Goal: Task Accomplishment & Management: Complete application form

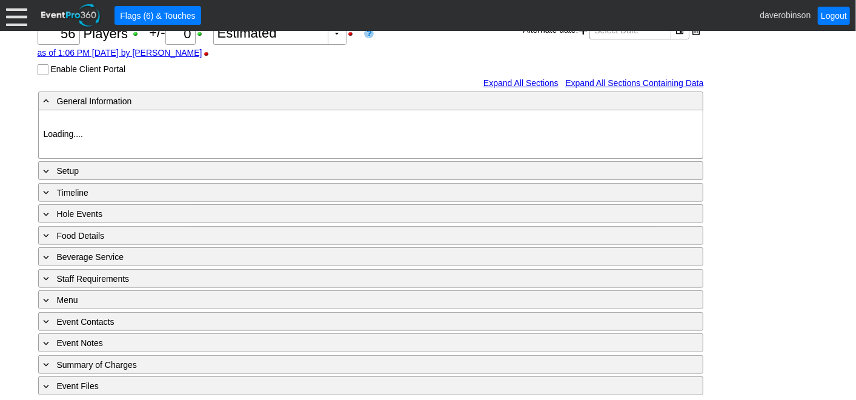
type input "Heritage Pointe Golf Club"
type input "Corporate Tournament"
type input "Scramble"
type input "X Over"
type input "Black"
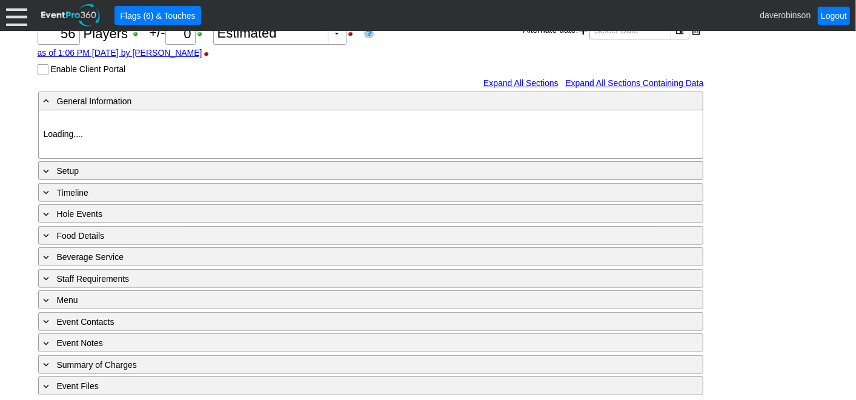
type input "Red"
type input "1123703"
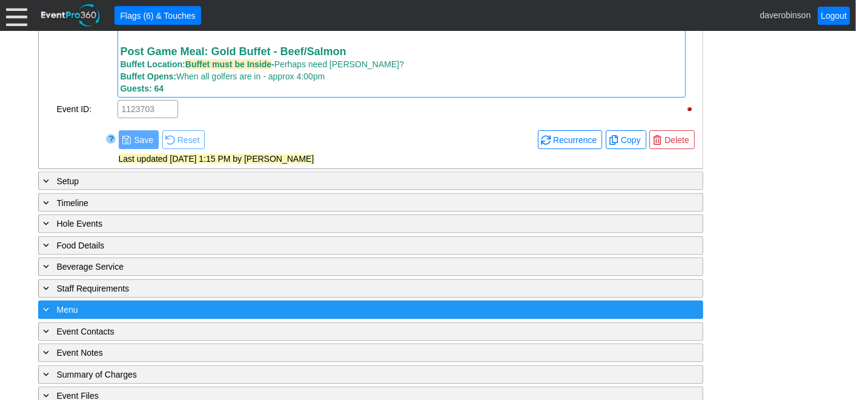
scroll to position [1115, 0]
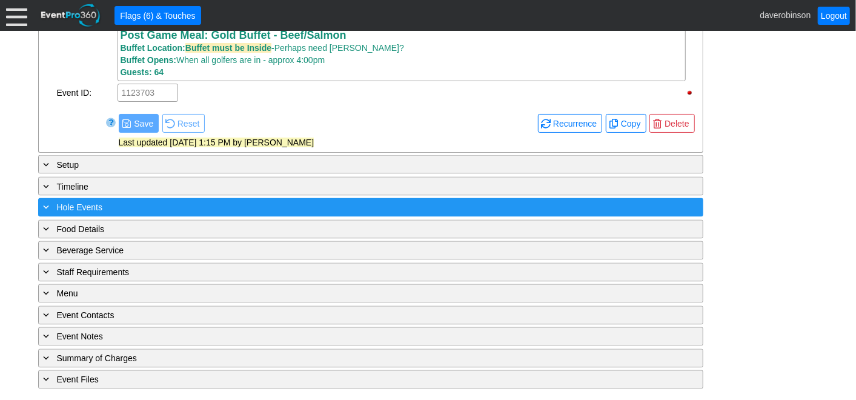
click at [66, 213] on span "Hole Events" at bounding box center [79, 208] width 45 height 10
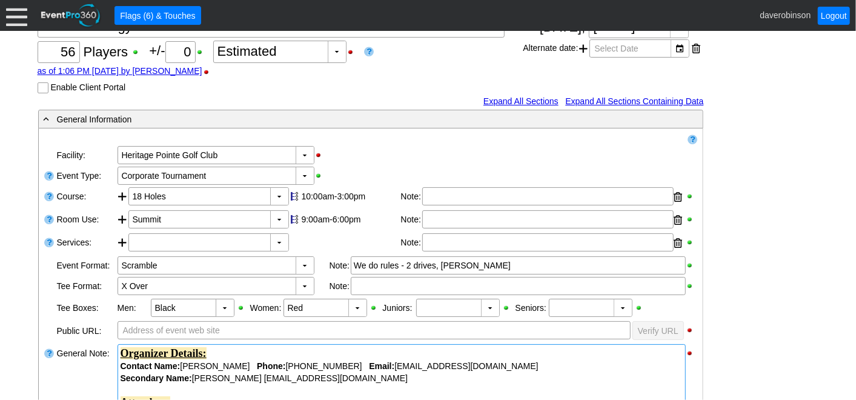
scroll to position [105, 0]
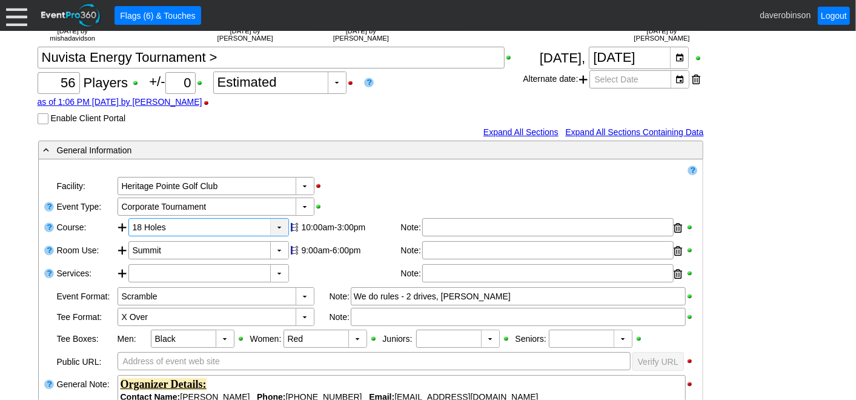
click at [279, 223] on div "▼" at bounding box center [279, 227] width 18 height 17
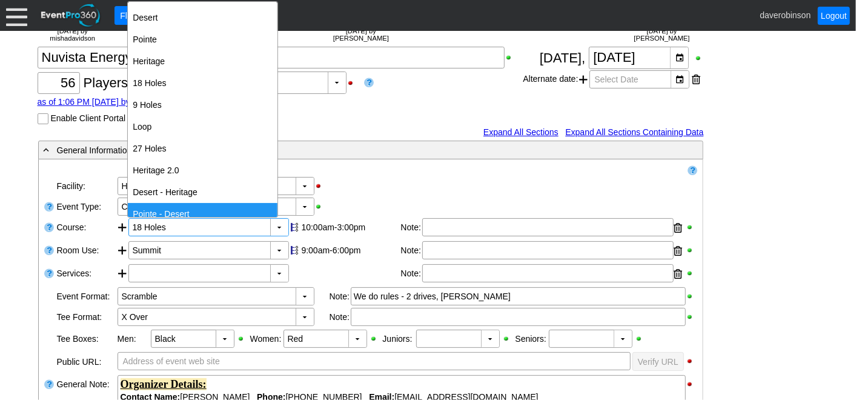
click at [221, 205] on div "Pointe - Desert" at bounding box center [203, 214] width 150 height 22
type input "Pointe - Desert"
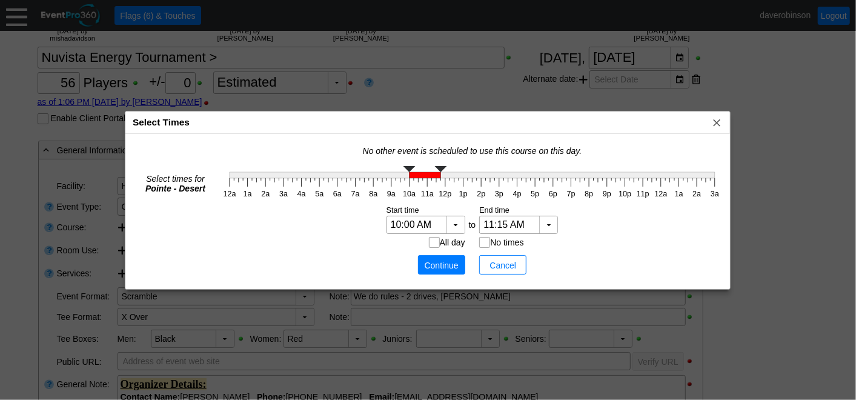
type input "11:00 AM"
click at [425, 180] on g "12a 1a 2a 3a 4a 5a 6a 7a 8a 9a 10a 11a 12p 1p 2p 3p 4p 5p 6p 7p 8p 9p 10p 11p 1…" at bounding box center [471, 182] width 503 height 39
click at [432, 261] on span "Continue" at bounding box center [441, 265] width 36 height 12
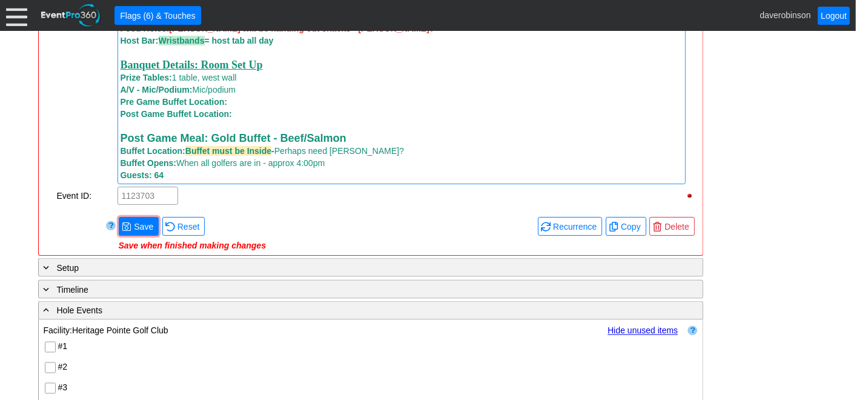
scroll to position [1048, 0]
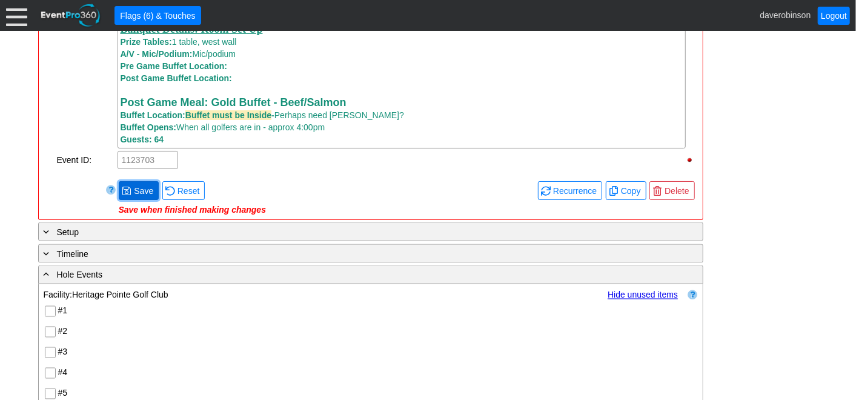
click at [144, 194] on span "Save" at bounding box center [143, 191] width 24 height 12
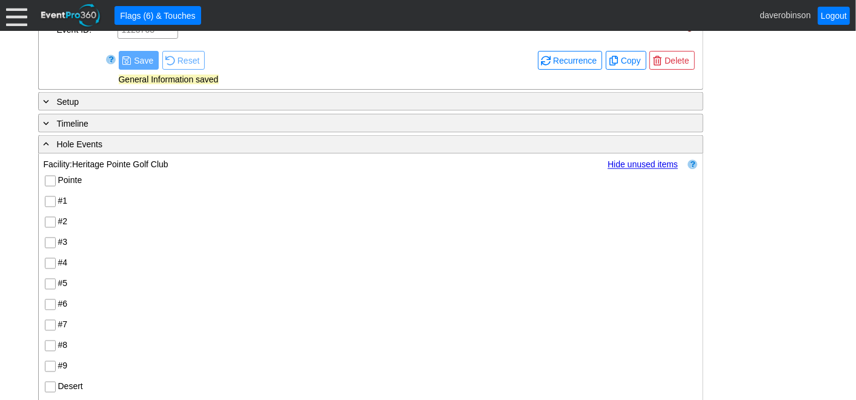
scroll to position [1182, 0]
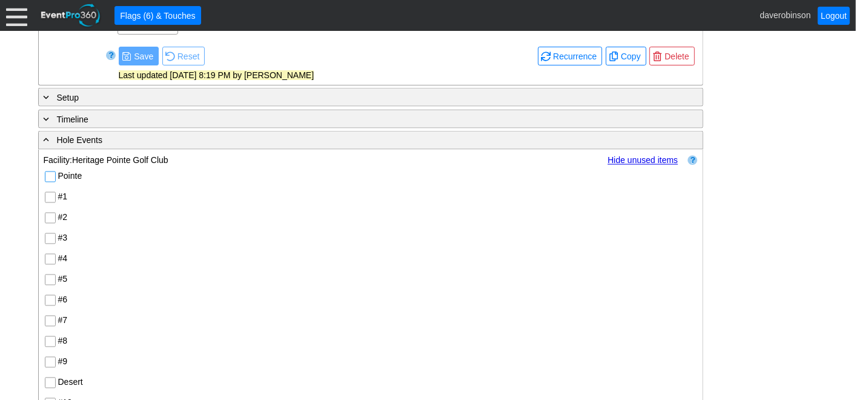
click at [54, 178] on input "Pointe" at bounding box center [51, 178] width 12 height 12
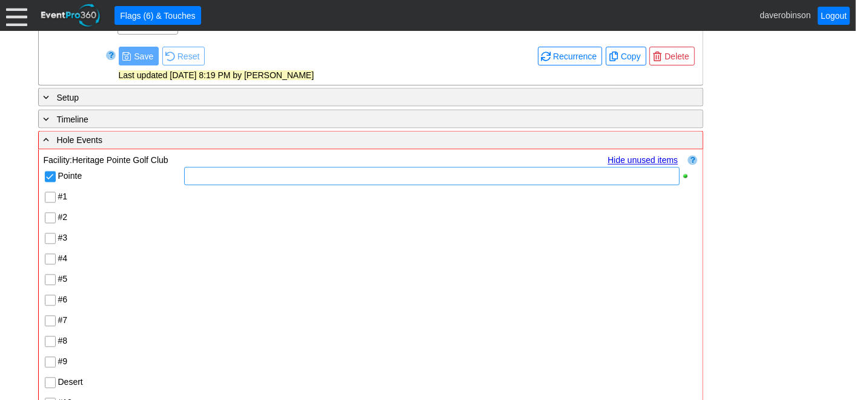
click at [200, 180] on div at bounding box center [431, 176] width 495 height 18
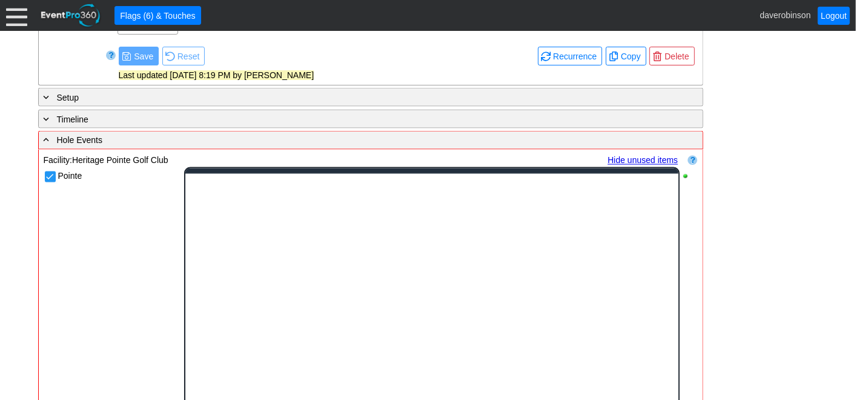
scroll to position [0, 0]
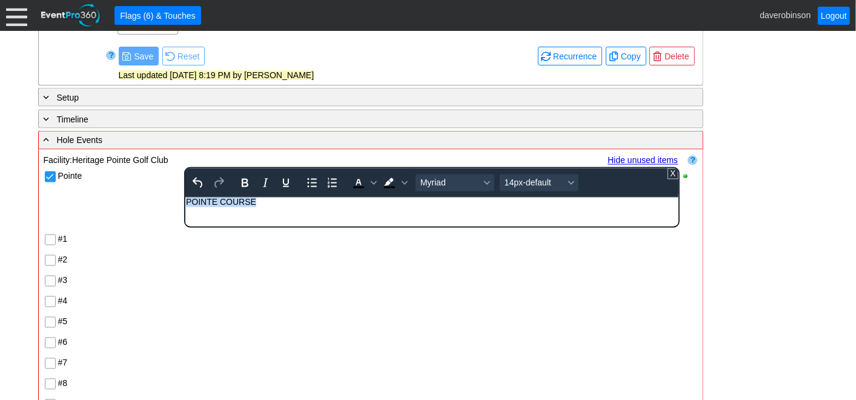
drag, startPoint x: 263, startPoint y: 205, endPoint x: 171, endPoint y: 197, distance: 92.3
click at [185, 197] on html "POINTE COURSE" at bounding box center [431, 205] width 492 height 16
click at [245, 188] on icon "Bold" at bounding box center [244, 183] width 15 height 15
click at [372, 190] on span "Text color Black" at bounding box center [374, 182] width 10 height 17
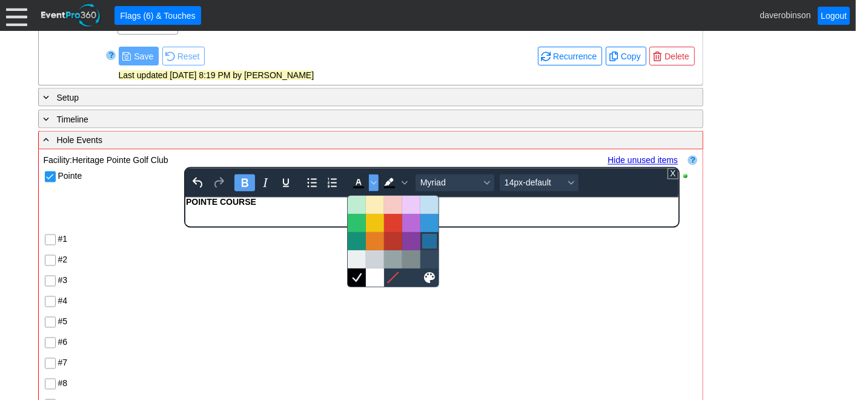
click at [429, 236] on div at bounding box center [429, 241] width 15 height 15
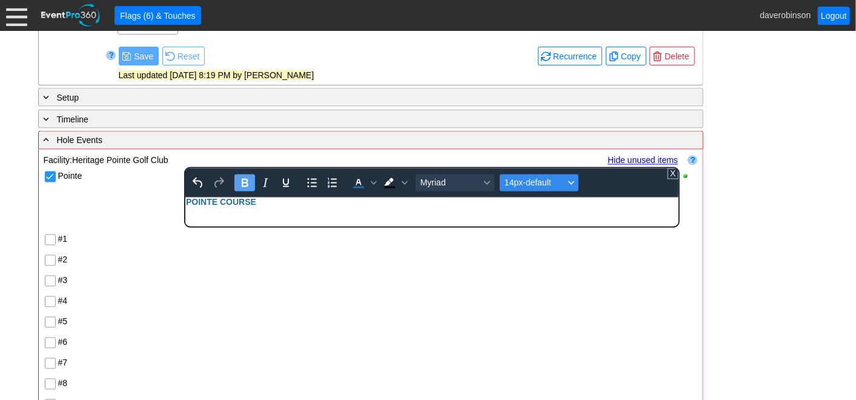
click at [568, 185] on icon "Font size 14px-default" at bounding box center [571, 183] width 6 height 6
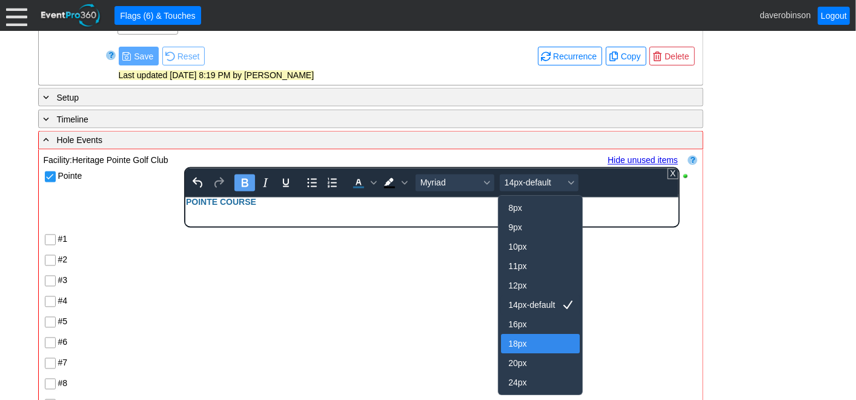
click at [519, 343] on div "18px" at bounding box center [531, 343] width 47 height 15
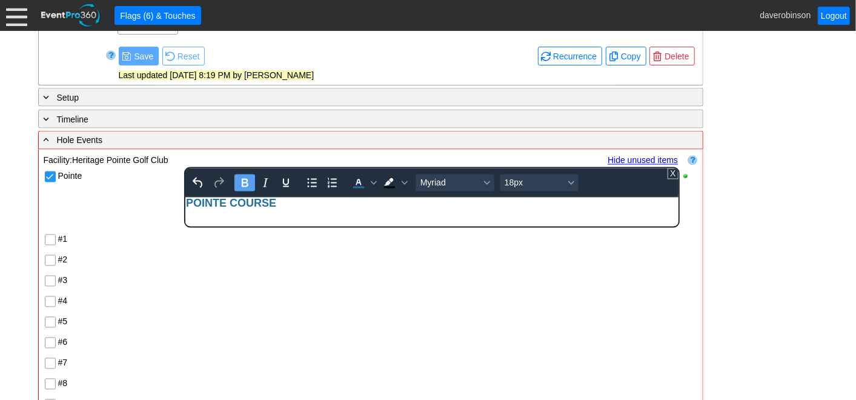
click at [315, 292] on div "Pointe To open the popup, press Shift+Enter To open the popup, press Shift+Ente…" at bounding box center [371, 403] width 654 height 475
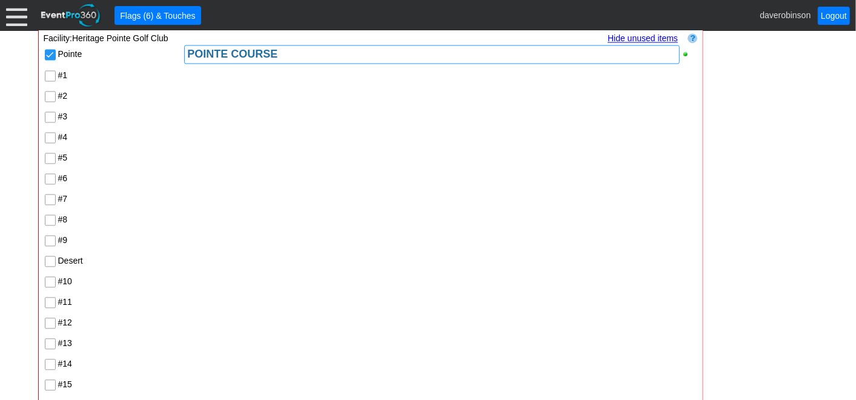
scroll to position [1316, 0]
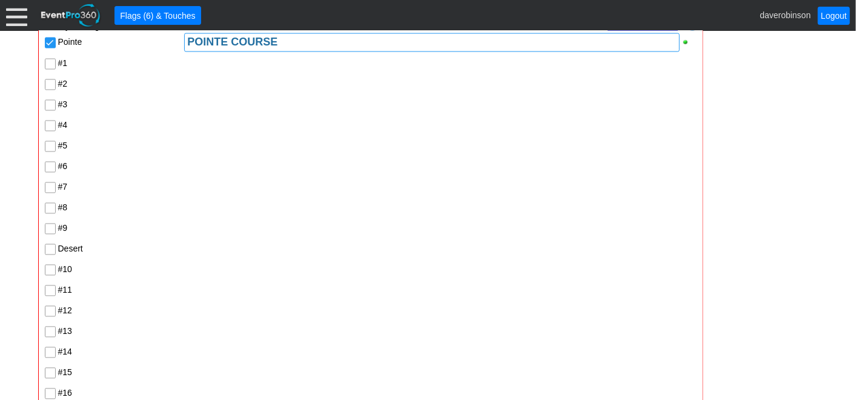
click at [49, 249] on input "Desert" at bounding box center [51, 250] width 12 height 12
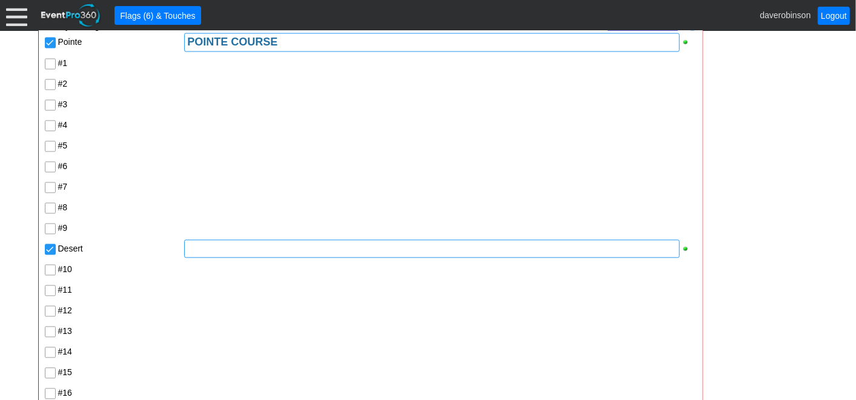
click at [199, 253] on div at bounding box center [431, 248] width 495 height 18
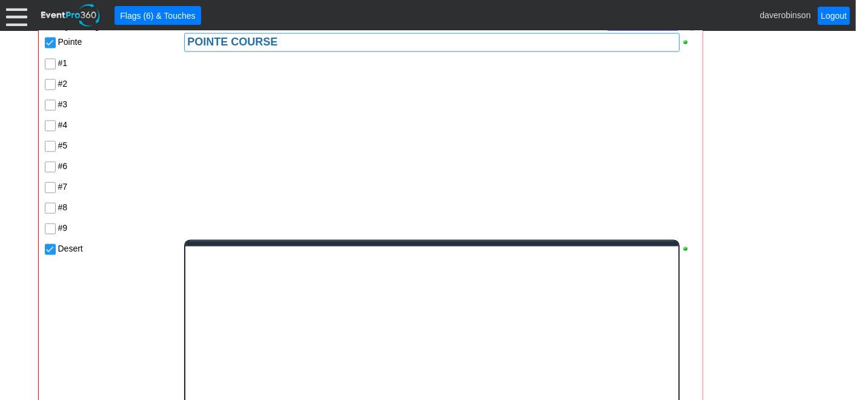
scroll to position [0, 0]
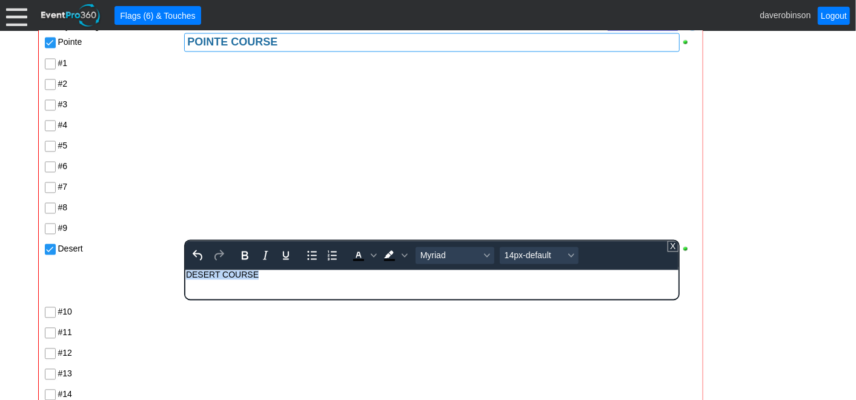
drag, startPoint x: 266, startPoint y: 276, endPoint x: 119, endPoint y: 271, distance: 147.2
click at [185, 271] on html "DESERT COURSE" at bounding box center [431, 277] width 492 height 16
click at [245, 259] on icon "Bold" at bounding box center [245, 255] width 7 height 8
click at [570, 257] on icon "Font size 14px-default" at bounding box center [571, 255] width 6 height 6
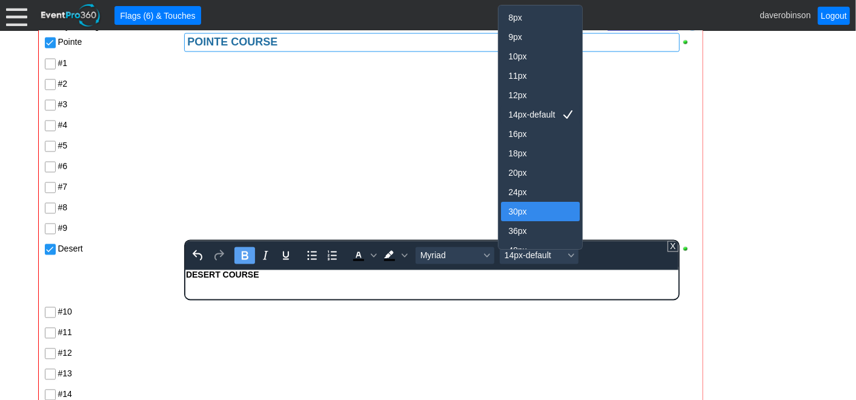
scroll to position [10, 0]
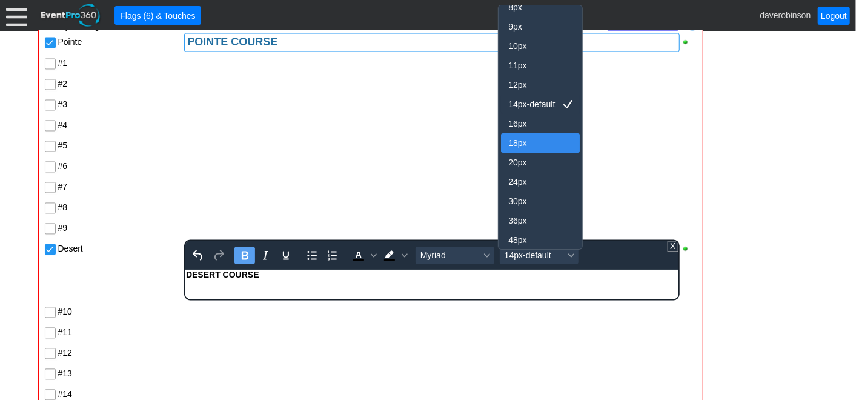
click at [524, 144] on div "18px" at bounding box center [531, 143] width 47 height 15
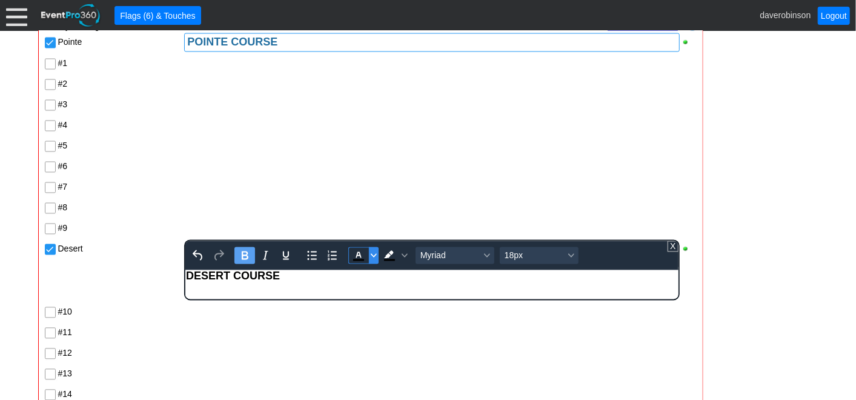
click at [372, 263] on span "Text color Black" at bounding box center [374, 254] width 10 height 17
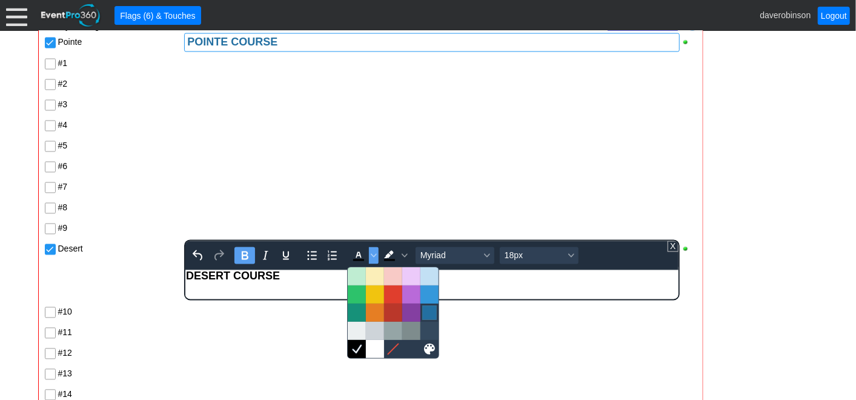
click at [432, 314] on div at bounding box center [429, 312] width 15 height 15
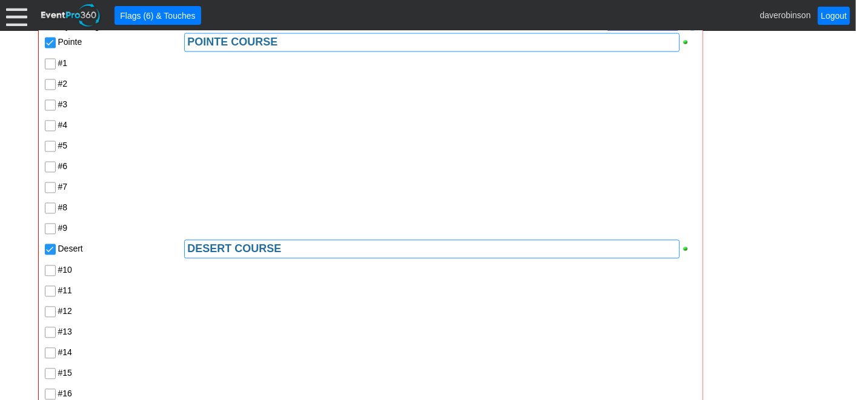
click at [354, 315] on div "Pointe POINTE COURSE #1 #2 #3 #4 #5 #6 #7 #8 #9 Desert DESERT COURSE #10 #11 #1…" at bounding box center [371, 248] width 654 height 434
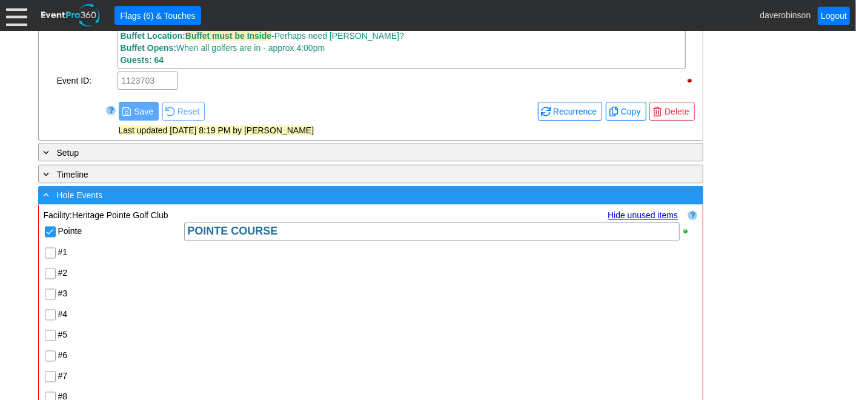
scroll to position [1115, 0]
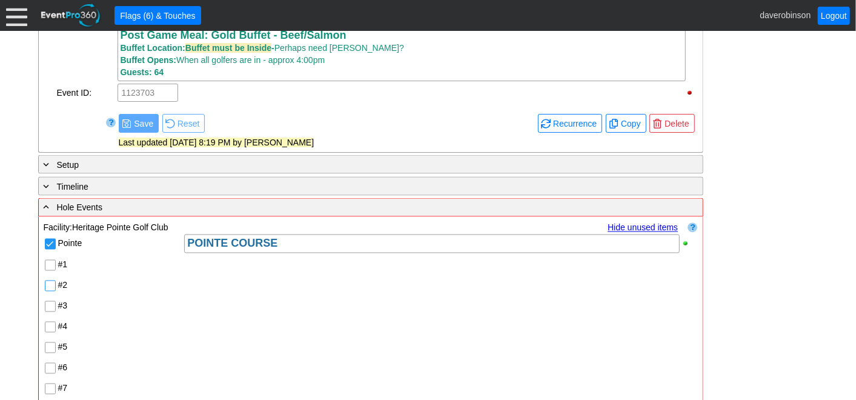
click at [55, 292] on input "#2" at bounding box center [51, 287] width 12 height 12
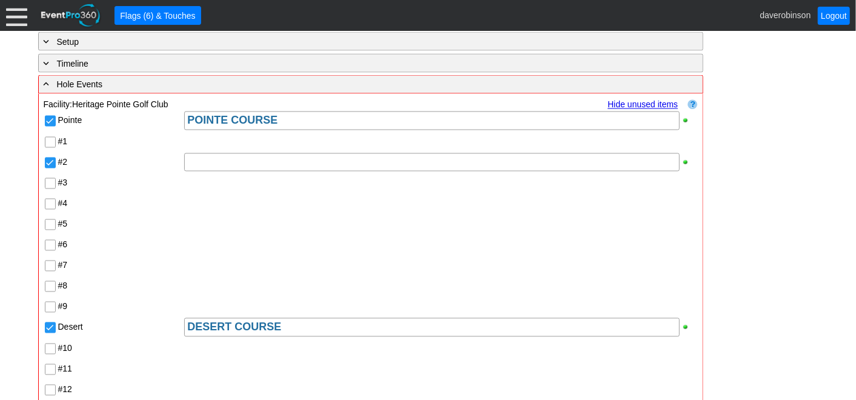
scroll to position [1235, 0]
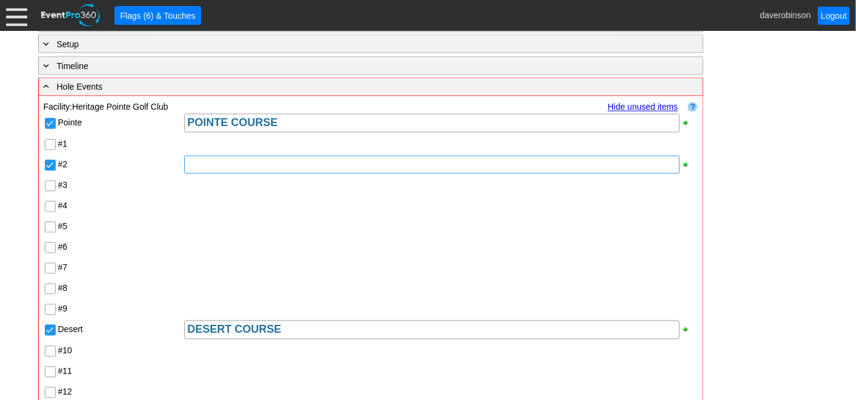
click at [238, 171] on div at bounding box center [431, 165] width 495 height 18
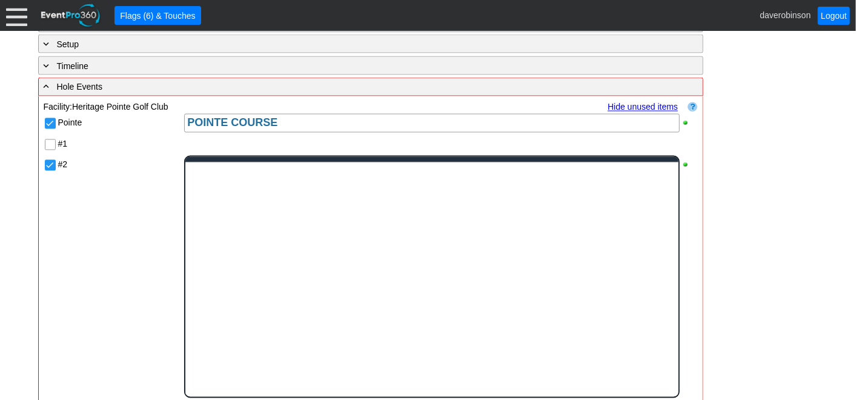
scroll to position [0, 0]
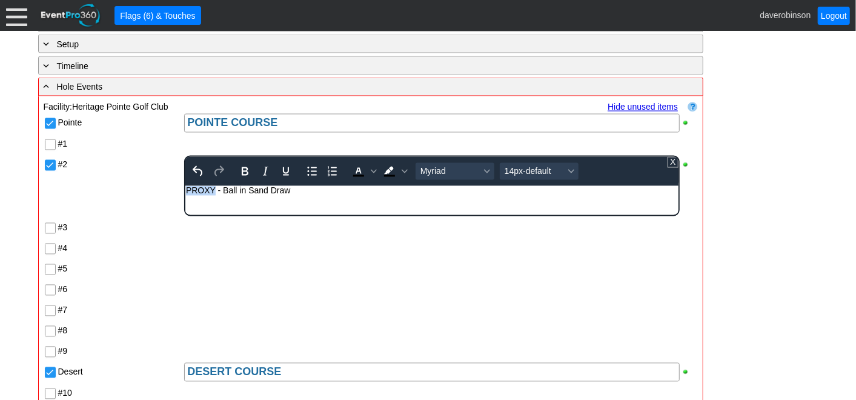
drag, startPoint x: 216, startPoint y: 191, endPoint x: 153, endPoint y: 183, distance: 63.5
click at [185, 186] on html "PROXY - Ball in Sand Draw" at bounding box center [431, 194] width 492 height 16
click at [248, 178] on icon "Bold" at bounding box center [244, 171] width 15 height 15
click at [406, 173] on span "Background color Black" at bounding box center [405, 171] width 10 height 17
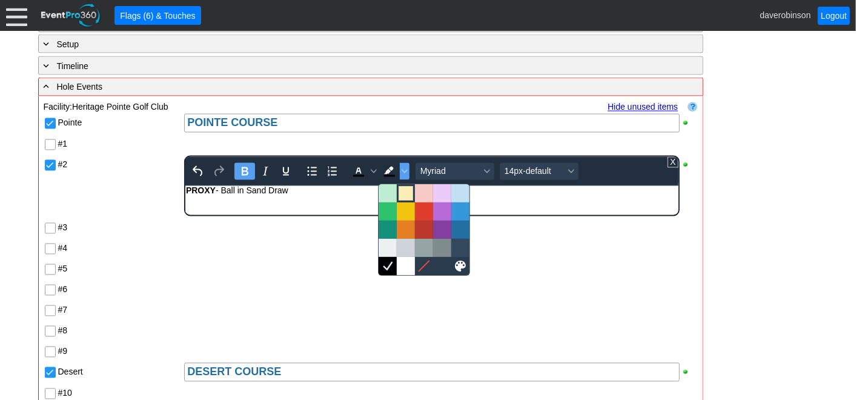
click at [401, 188] on div at bounding box center [405, 193] width 15 height 15
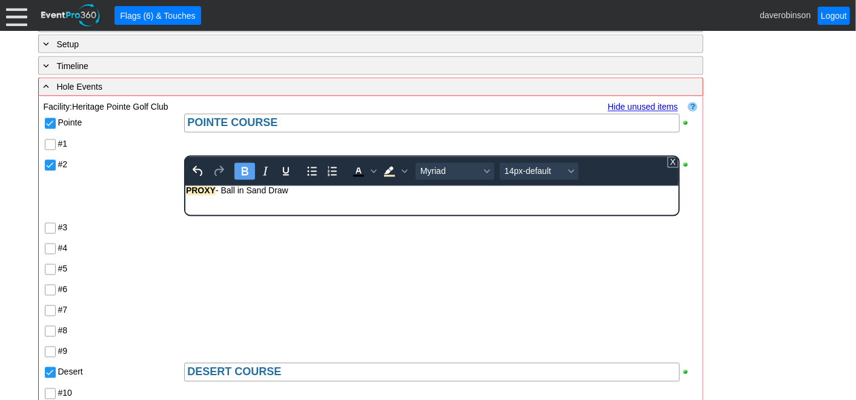
click at [329, 202] on html "PROXY - Ball in Sand Draw" at bounding box center [431, 194] width 492 height 16
drag, startPoint x: 305, startPoint y: 193, endPoint x: 337, endPoint y: 383, distance: 192.2
click at [185, 193] on html "PROXY - Ball in Sand Draw" at bounding box center [431, 194] width 492 height 16
copy div "PROXY - Ball in Sand Draw"
click at [154, 232] on div "[GEOGRAPHIC_DATA] #1 #2 To open the popup, press Shift+Enter To open the popup,…" at bounding box center [371, 351] width 654 height 476
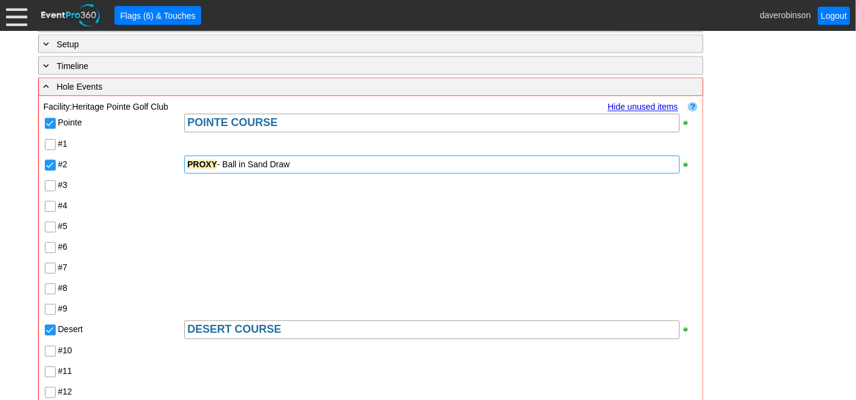
click at [47, 211] on input "#4" at bounding box center [51, 208] width 12 height 12
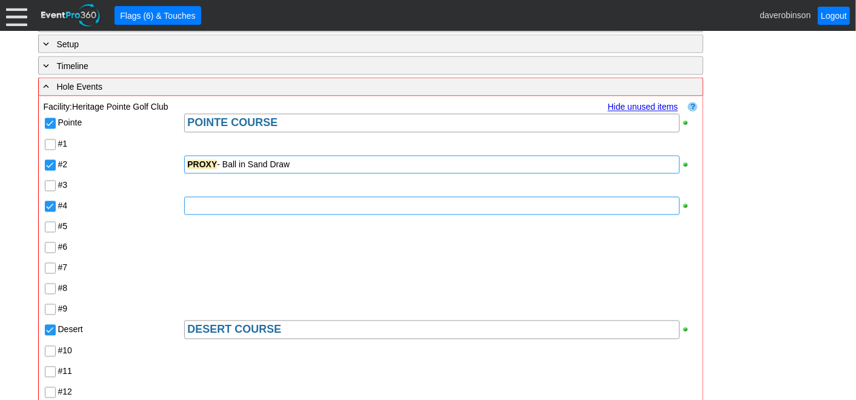
click at [200, 213] on div at bounding box center [431, 206] width 495 height 18
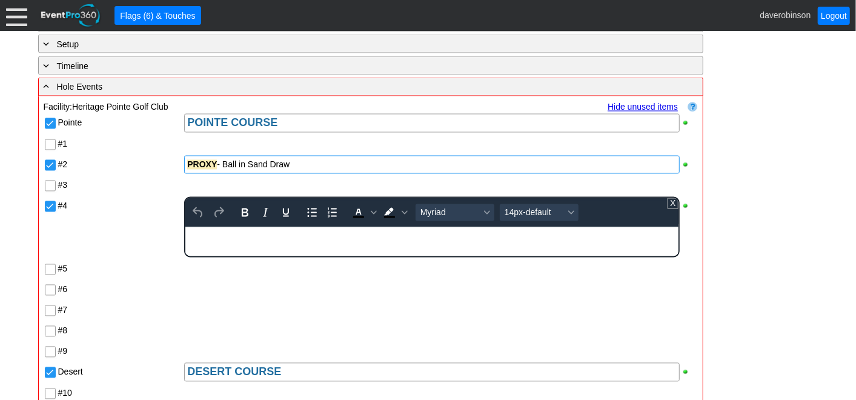
paste body "Rich Text Area. Press ALT-0 for help."
click at [265, 233] on div "PROXY - Ball in Sand Draw" at bounding box center [431, 232] width 491 height 10
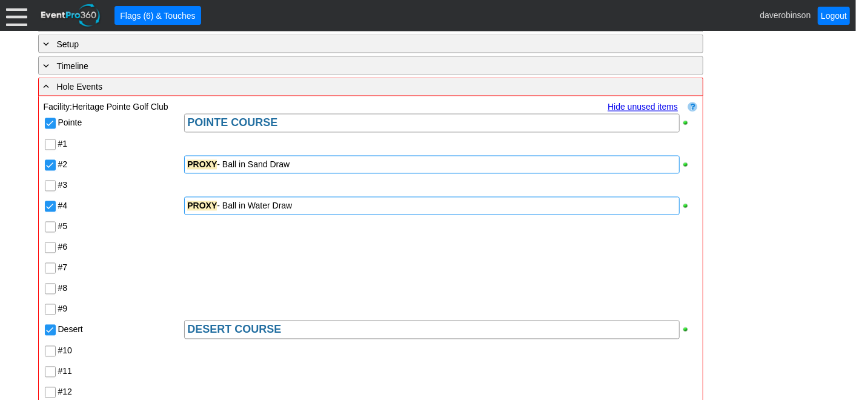
click at [332, 171] on div "PROXY - Ball in Sand Draw" at bounding box center [431, 165] width 489 height 12
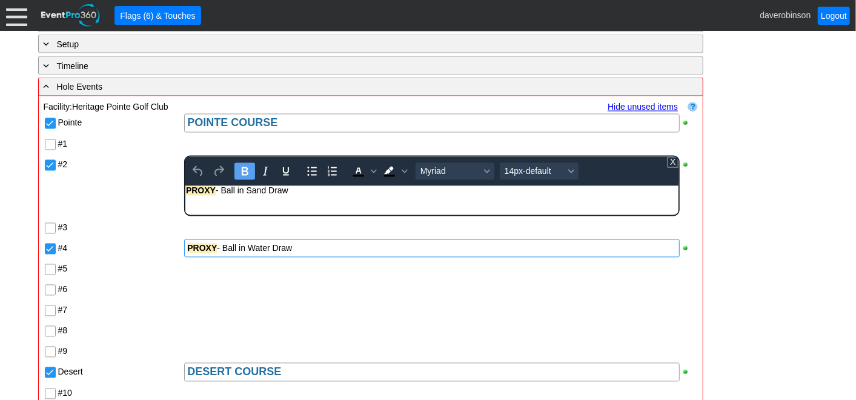
click at [333, 196] on body "PROXY - Ball in Sand Draw" at bounding box center [431, 194] width 492 height 16
click at [317, 256] on div "[GEOGRAPHIC_DATA] #1 #2 PROXY - Ball in Sand Draw To open the popup, press Shif…" at bounding box center [371, 351] width 654 height 476
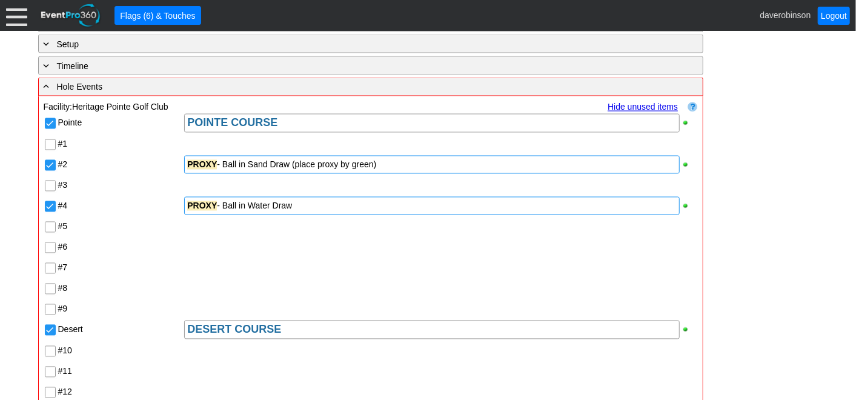
click at [319, 211] on div "PROXY - Ball in Water Draw" at bounding box center [431, 206] width 489 height 12
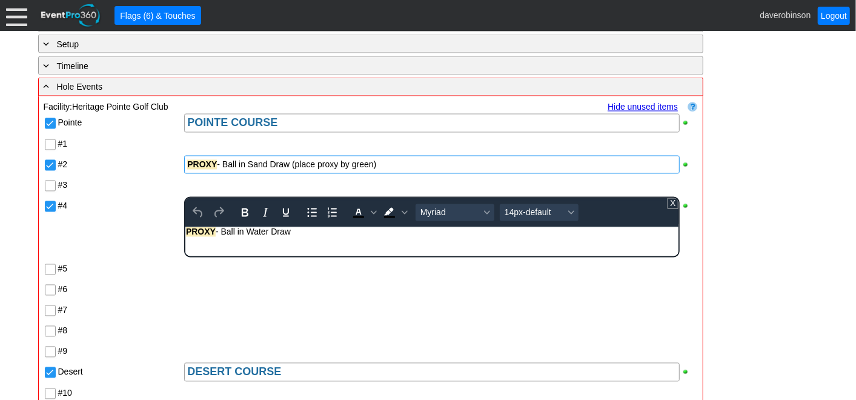
click at [312, 237] on body "PROXY - Ball in Water Draw" at bounding box center [431, 235] width 492 height 16
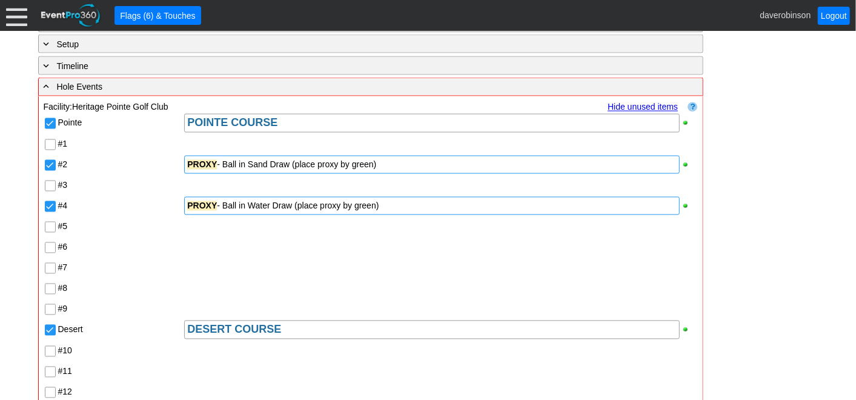
click at [127, 231] on div "Pointe POINTE COURSE #1 #2 PROXY - Ball in Sand Draw (place proxy by green) #3 …" at bounding box center [371, 330] width 654 height 434
click at [50, 190] on input "#3" at bounding box center [51, 187] width 12 height 12
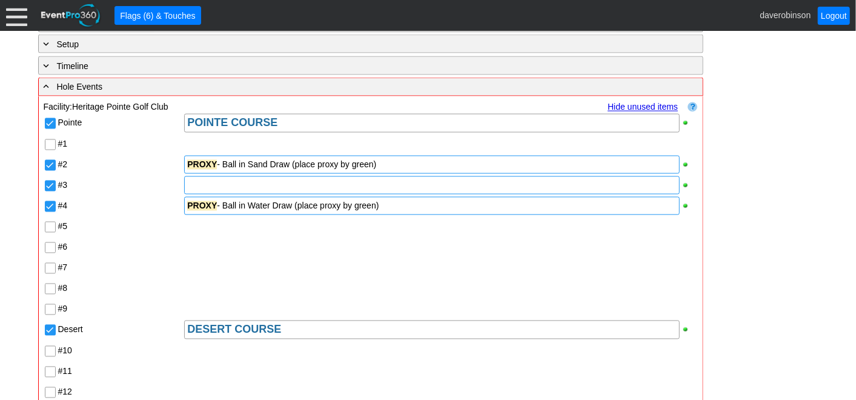
click at [214, 188] on div at bounding box center [431, 185] width 495 height 18
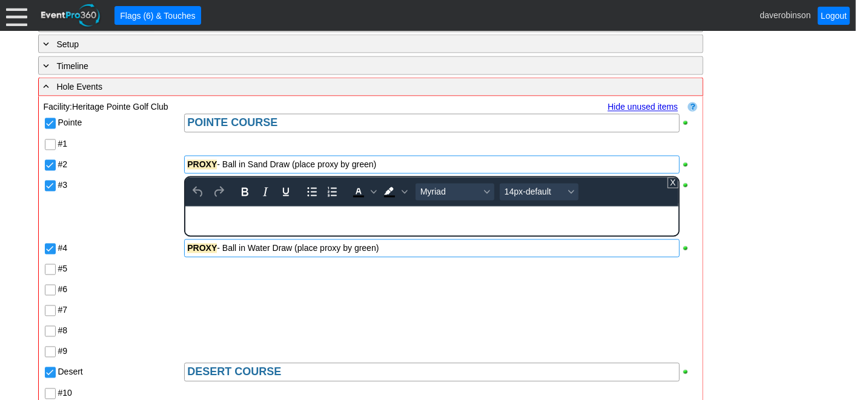
paste body "Rich Text Area. Press ALT-0 for help."
drag, startPoint x: 231, startPoint y: 214, endPoint x: 119, endPoint y: 208, distance: 111.6
click at [185, 208] on html "PROXY -" at bounding box center [431, 214] width 492 height 16
copy div "PROXY -"
click at [233, 213] on div "PROXY -" at bounding box center [431, 211] width 491 height 10
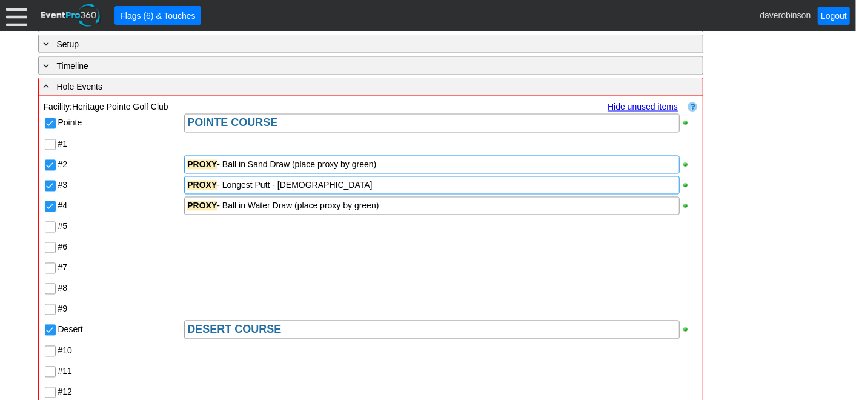
click at [152, 277] on div "Pointe POINTE COURSE #1 #2 PROXY - Ball in Sand Draw (place proxy by green) #3 …" at bounding box center [371, 330] width 654 height 434
click at [48, 234] on input "#5" at bounding box center [51, 228] width 12 height 12
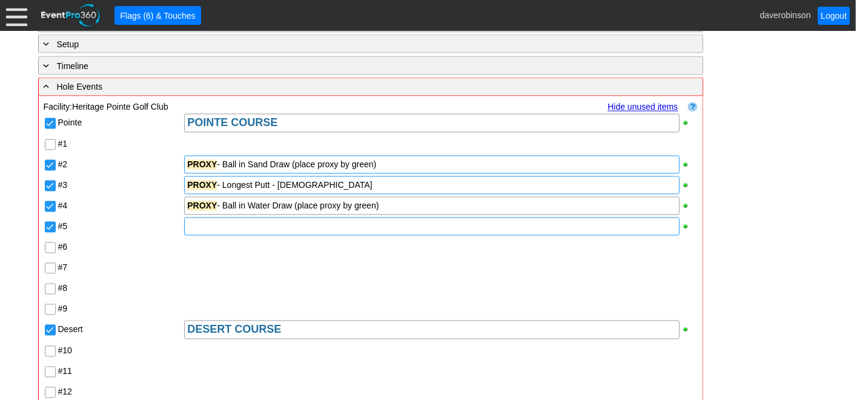
click at [190, 233] on div at bounding box center [431, 226] width 495 height 18
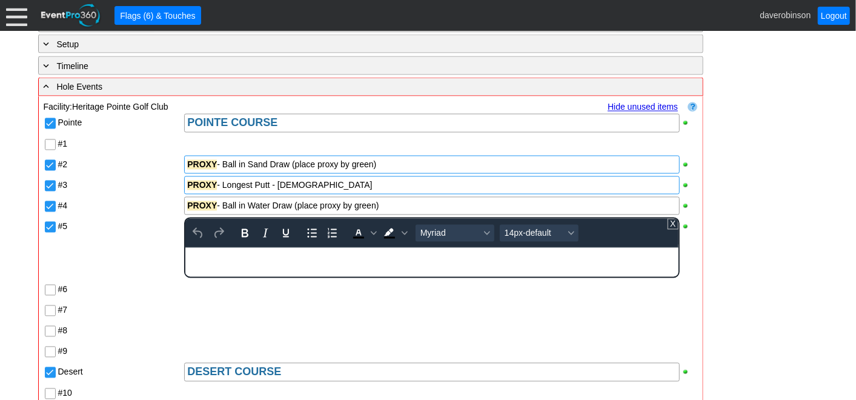
paste body "Rich Text Area. Press ALT-0 for help."
click at [219, 318] on div "Pointe POINTE COURSE #1 #2 PROXY - Ball in Sand Draw (place proxy by green) #3 …" at bounding box center [371, 351] width 654 height 476
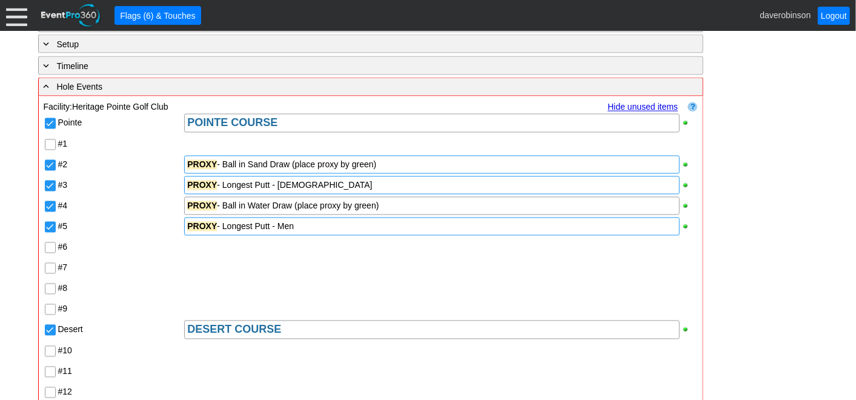
click at [52, 254] on input "#6" at bounding box center [51, 249] width 12 height 12
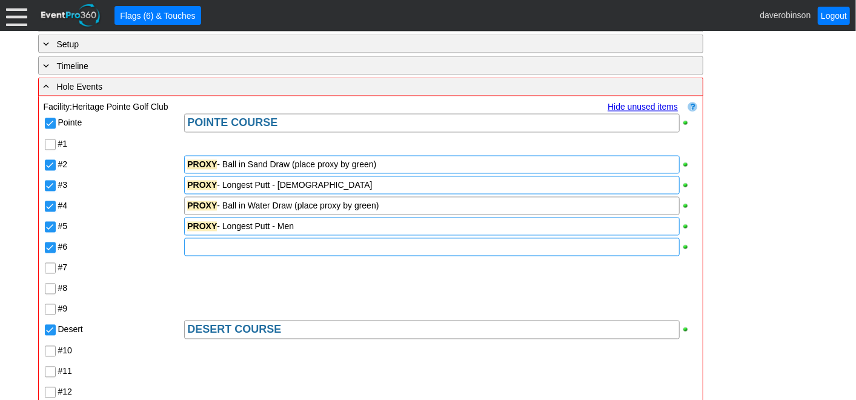
click at [211, 253] on div at bounding box center [431, 247] width 495 height 18
click at [271, 331] on div "Pointe POINTE COURSE #1 #2 PROXY - Ball in Sand Draw (place proxy by green) #3 …" at bounding box center [371, 330] width 654 height 434
drag, startPoint x: 50, startPoint y: 312, endPoint x: 147, endPoint y: 301, distance: 97.6
click at [50, 312] on input "#9" at bounding box center [51, 311] width 12 height 12
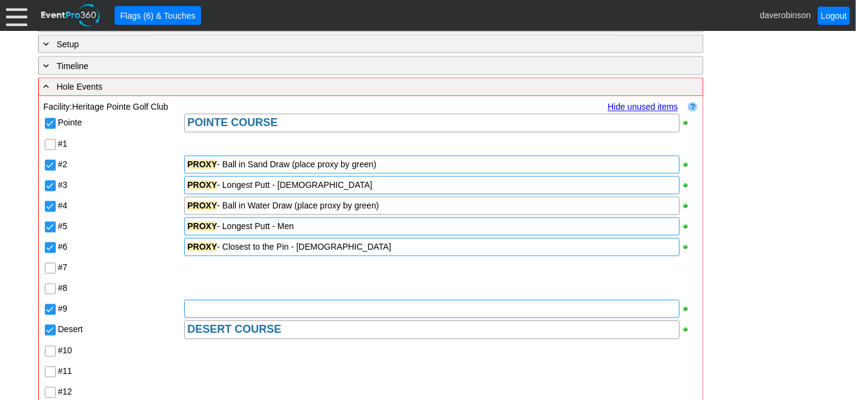
click at [211, 315] on div at bounding box center [431, 309] width 495 height 18
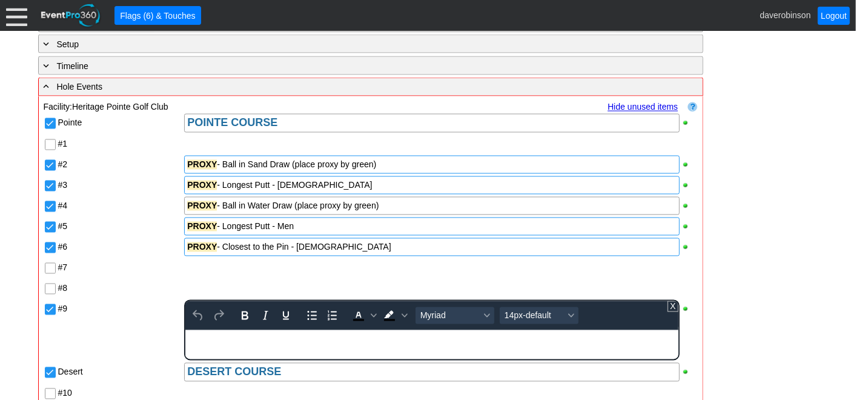
paste body "Rich Text Area. Press ALT-0 for help."
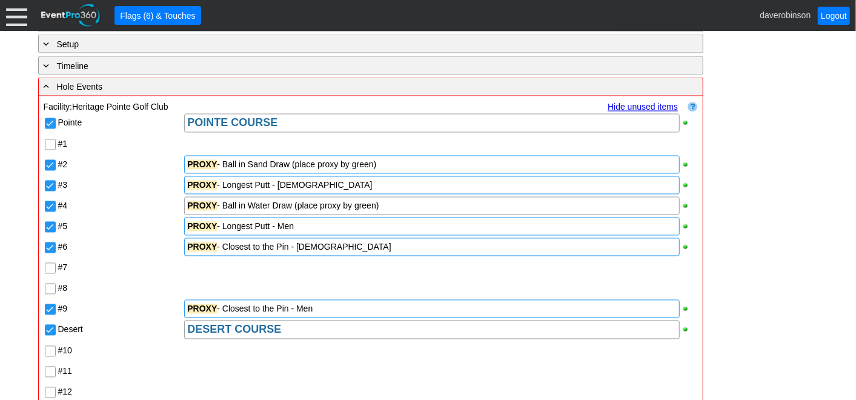
click at [138, 262] on div "#7" at bounding box center [120, 266] width 124 height 14
click at [318, 233] on div "PROXY - Longest Putt - Men" at bounding box center [431, 226] width 489 height 12
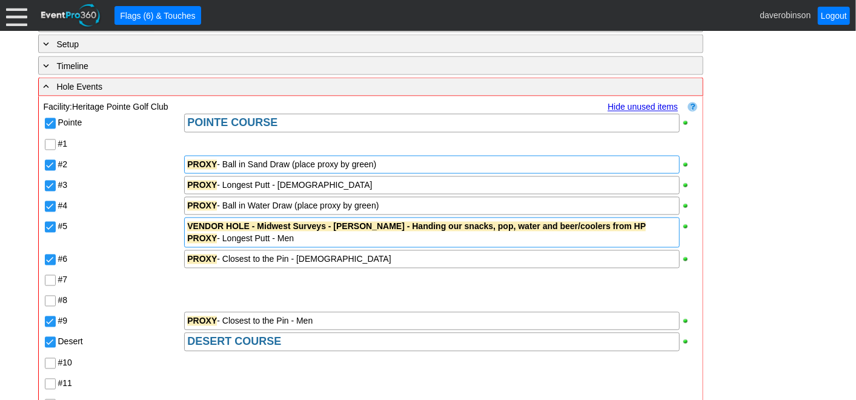
click at [185, 230] on div "VENDOR HOLE - Midwest Surveys - [PERSON_NAME] - Handing our snacks, pop, water …" at bounding box center [431, 232] width 495 height 30
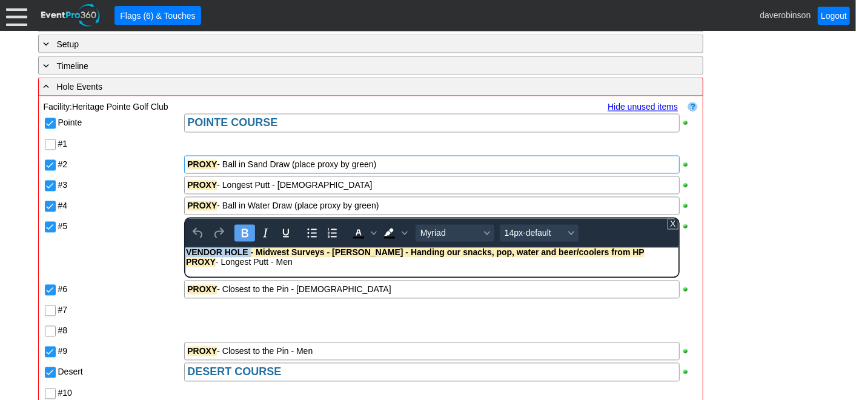
drag, startPoint x: 187, startPoint y: 251, endPoint x: 250, endPoint y: 253, distance: 63.6
click at [250, 253] on strong "VENDOR HOLE - Midwest Surveys - [PERSON_NAME] - Handing our snacks, pop, water …" at bounding box center [415, 253] width 458 height 10
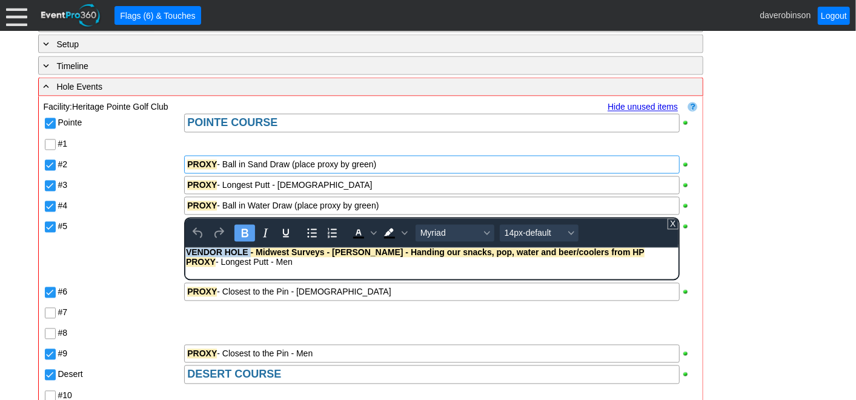
scroll to position [1168, 0]
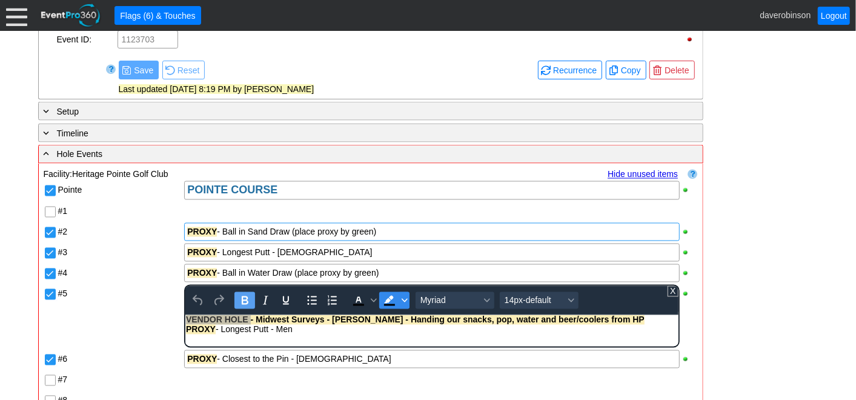
click at [407, 303] on span "Background color Black" at bounding box center [405, 300] width 10 height 17
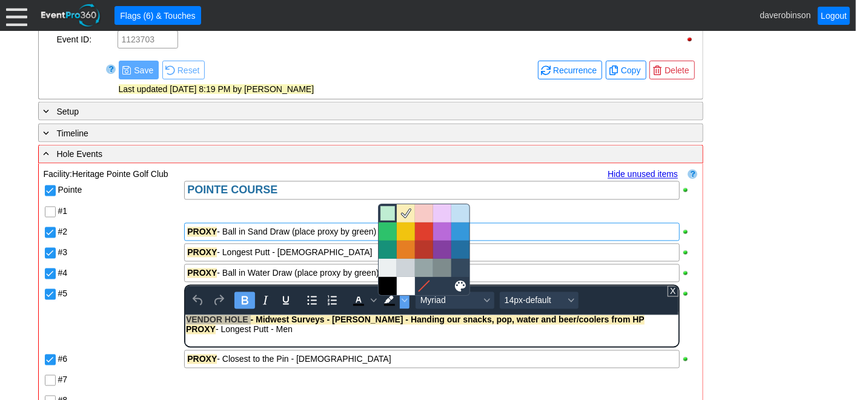
click at [386, 215] on div at bounding box center [387, 213] width 15 height 15
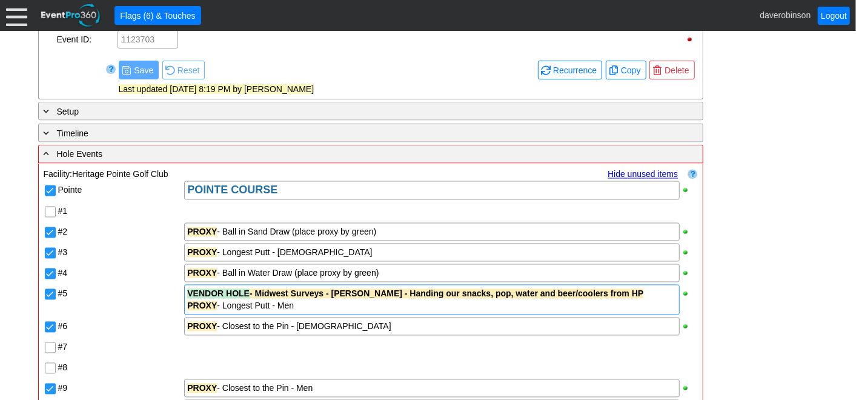
click at [160, 307] on div "#5" at bounding box center [120, 299] width 127 height 33
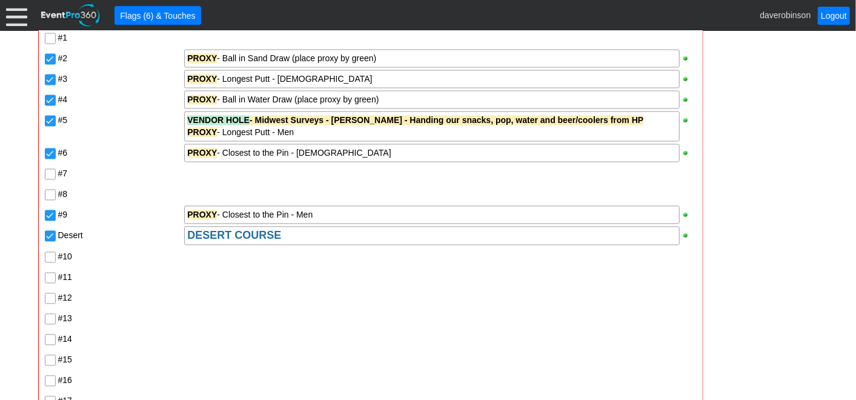
scroll to position [1370, 0]
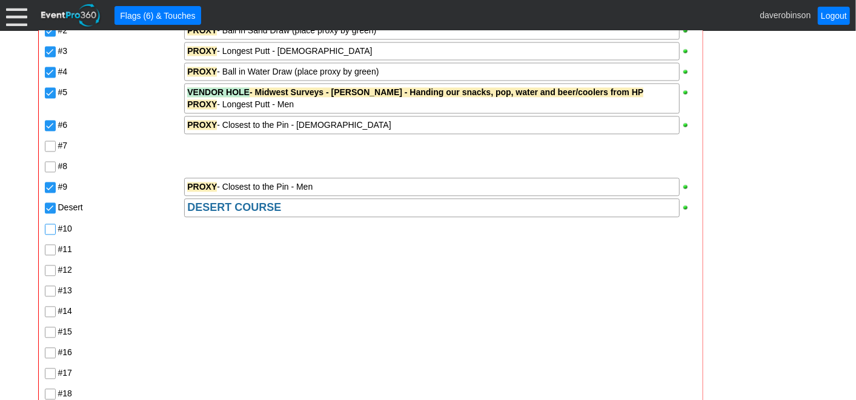
click at [48, 233] on input "#10" at bounding box center [51, 230] width 12 height 12
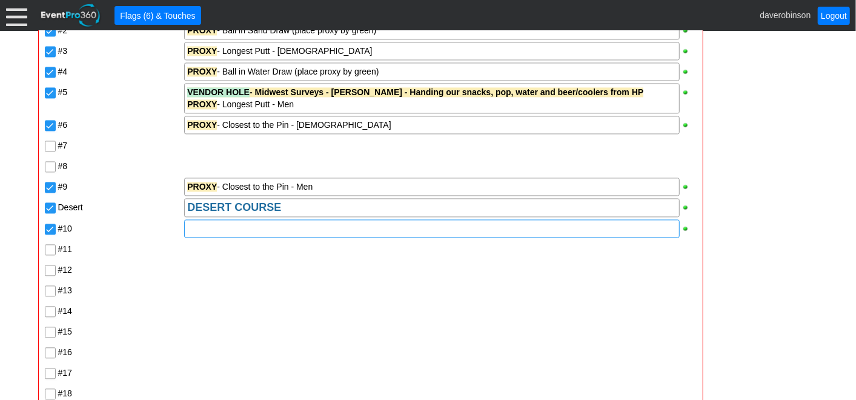
drag, startPoint x: 217, startPoint y: 237, endPoint x: 230, endPoint y: 266, distance: 32.5
click at [216, 237] on div at bounding box center [431, 228] width 495 height 18
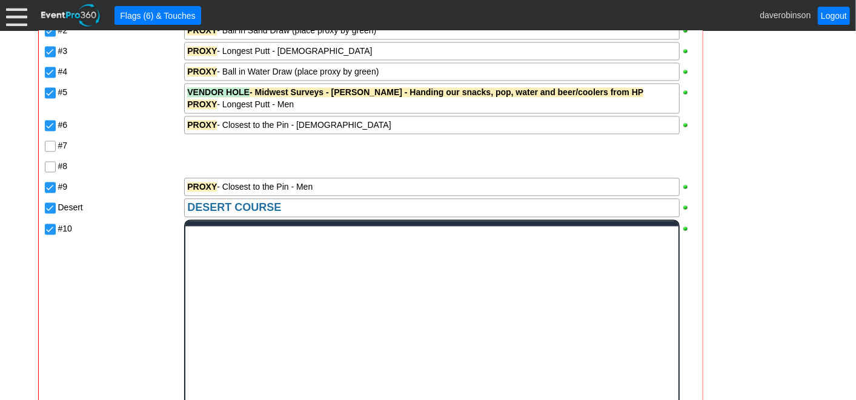
scroll to position [0, 0]
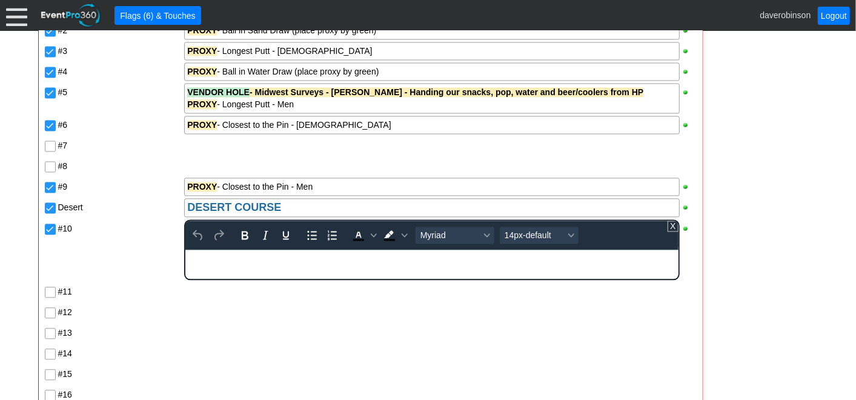
paste body "Rich Text Area. Press ALT-0 for help."
click at [259, 308] on div "Pointe POINTE COURSE #1 #2 PROXY - Ball in Sand Draw (place proxy by green) #3 …" at bounding box center [371, 222] width 654 height 488
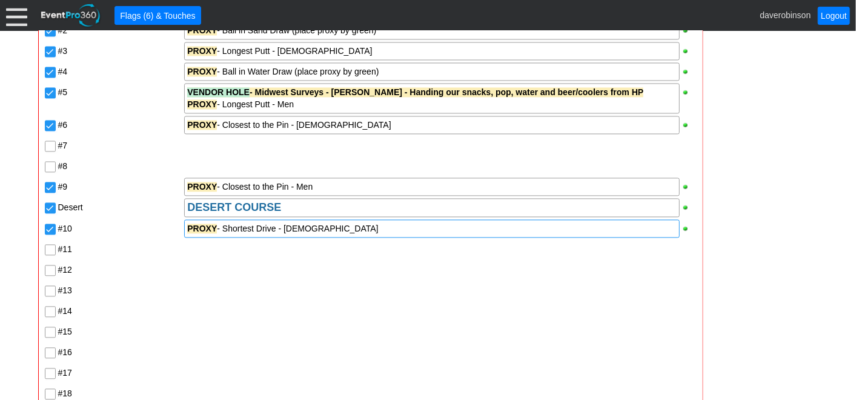
click at [46, 272] on input "#12" at bounding box center [51, 271] width 12 height 12
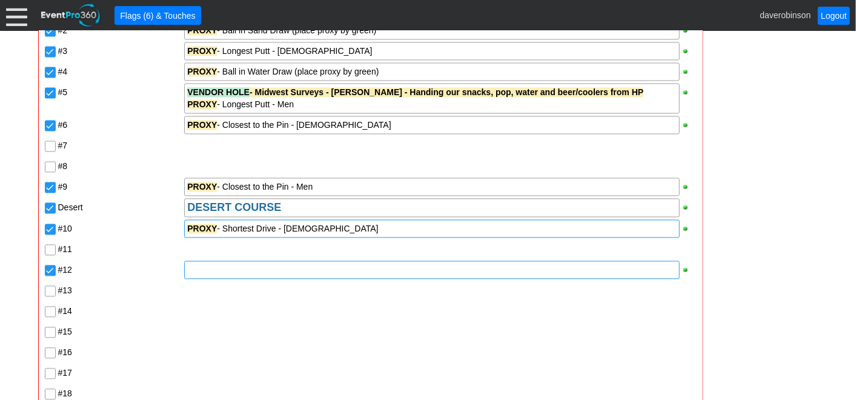
click at [206, 276] on div at bounding box center [431, 269] width 495 height 18
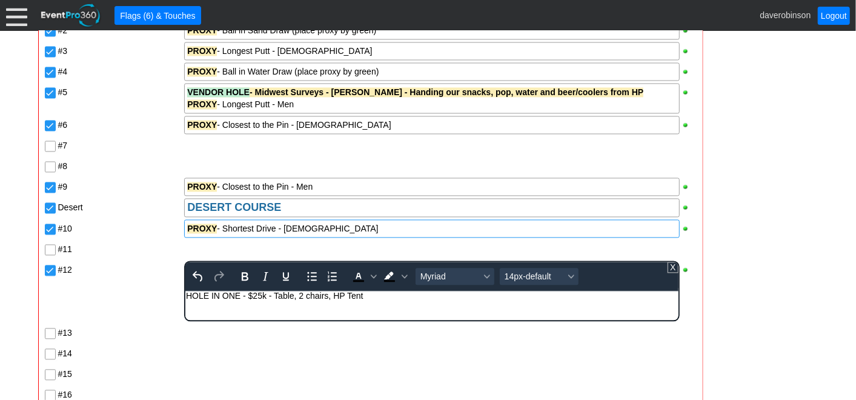
click at [122, 314] on div "Pointe POINTE COURSE #1 #2 PROXY - Ball in Sand Draw (place proxy by green) #3 …" at bounding box center [371, 222] width 654 height 488
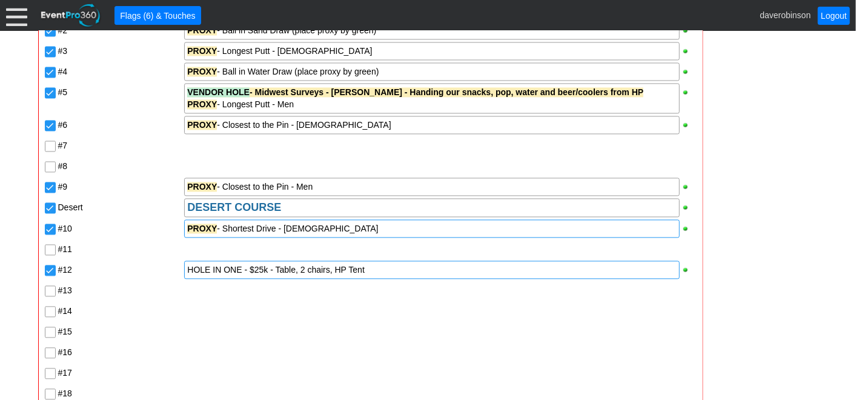
click at [188, 271] on div "HOLE IN ONE - $25k - Table, 2 chairs, HP Tent" at bounding box center [431, 269] width 489 height 12
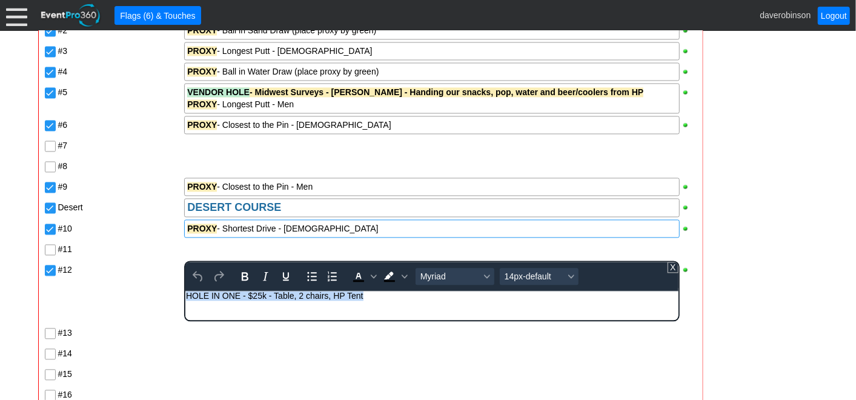
drag, startPoint x: 368, startPoint y: 297, endPoint x: 144, endPoint y: 297, distance: 223.4
click at [185, 297] on html "HOLE IN ONE - $25k - Table, 2 chairs, HP Tent" at bounding box center [431, 299] width 492 height 16
drag, startPoint x: 240, startPoint y: 279, endPoint x: 339, endPoint y: 277, distance: 99.3
click at [240, 279] on icon "Bold" at bounding box center [244, 276] width 15 height 15
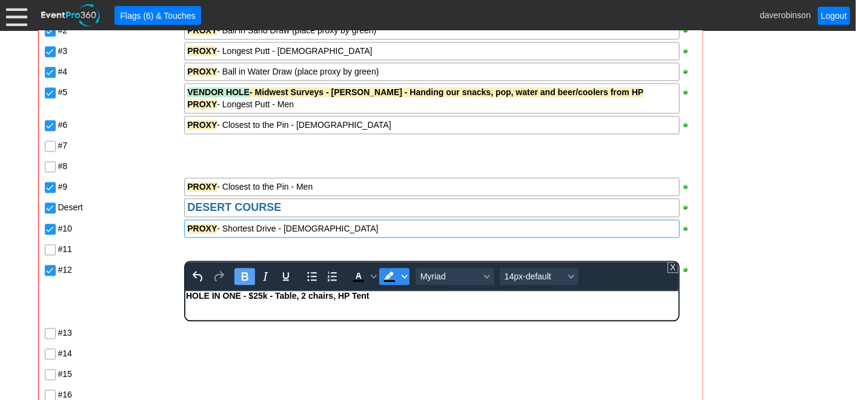
click at [406, 280] on span "Background color Black" at bounding box center [405, 276] width 10 height 17
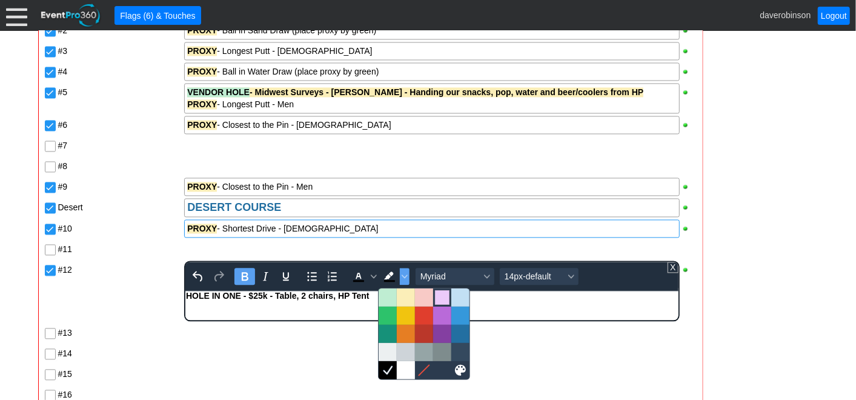
click at [444, 299] on div at bounding box center [442, 297] width 15 height 15
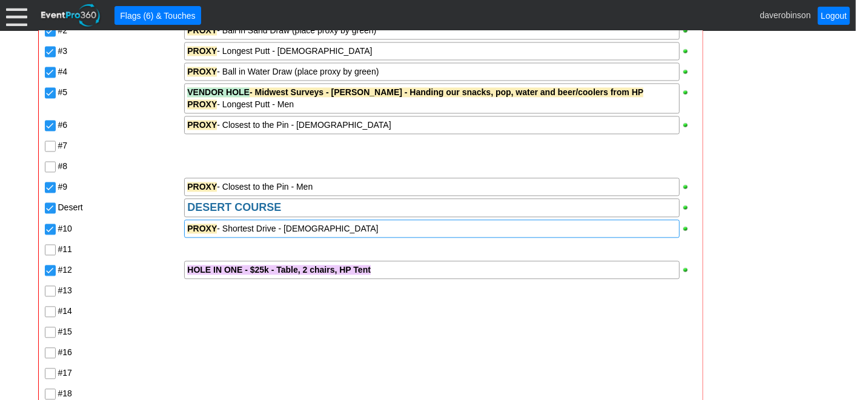
click at [286, 327] on div at bounding box center [440, 331] width 514 height 21
click at [47, 296] on input "#13" at bounding box center [51, 292] width 12 height 12
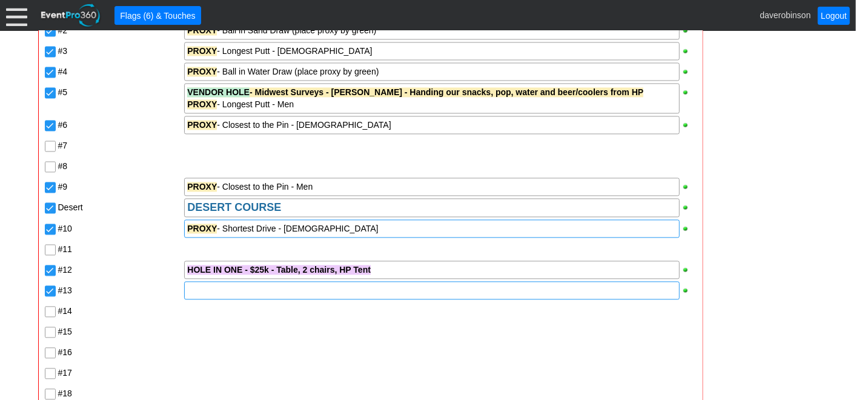
click at [207, 299] on div at bounding box center [431, 290] width 495 height 18
click at [134, 344] on div "Pointe POINTE COURSE #1 #2 PROXY - Ball in Sand Draw (place proxy by green) #3 …" at bounding box center [371, 201] width 654 height 446
click at [47, 334] on input "#15" at bounding box center [51, 333] width 12 height 12
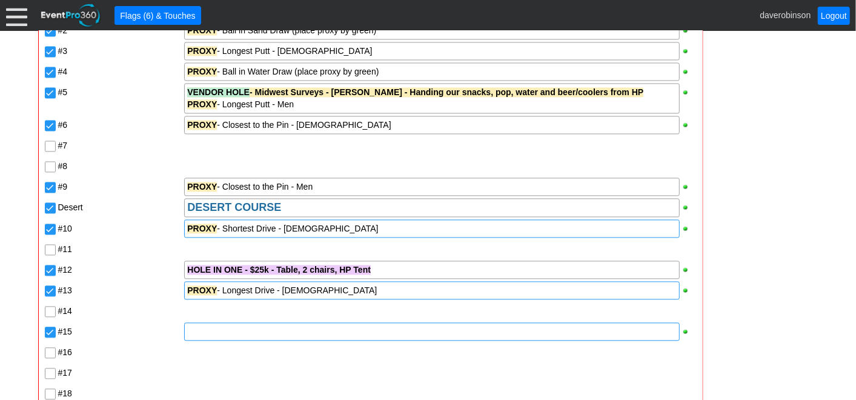
click at [233, 333] on div at bounding box center [431, 331] width 495 height 18
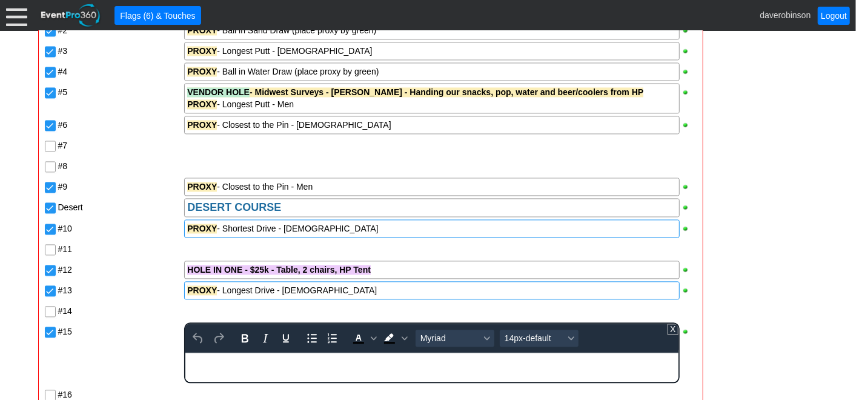
paste body "Rich Text Area. Press ALT-0 for help."
click at [135, 335] on div "#15" at bounding box center [120, 329] width 124 height 14
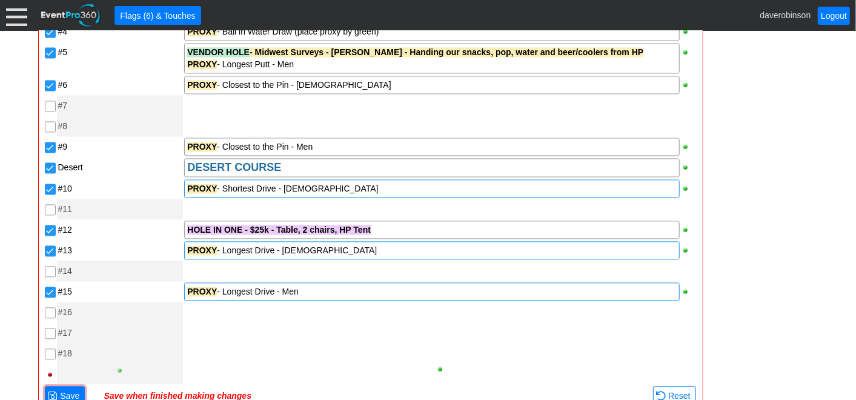
scroll to position [1505, 0]
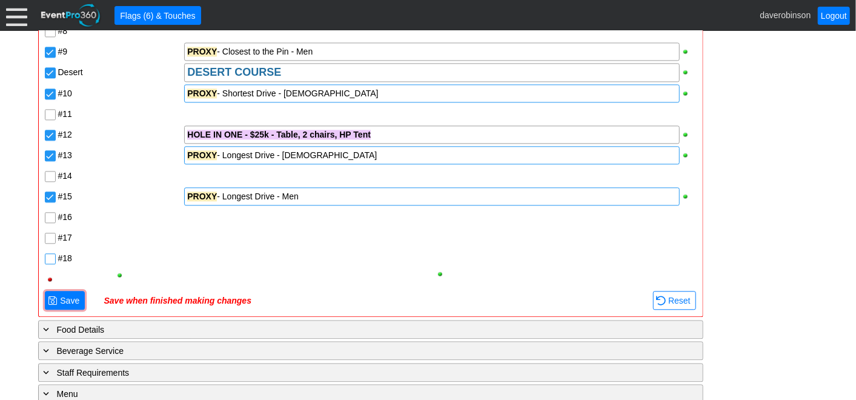
click at [50, 265] on input "#18" at bounding box center [51, 260] width 12 height 12
click at [195, 265] on div at bounding box center [431, 258] width 495 height 18
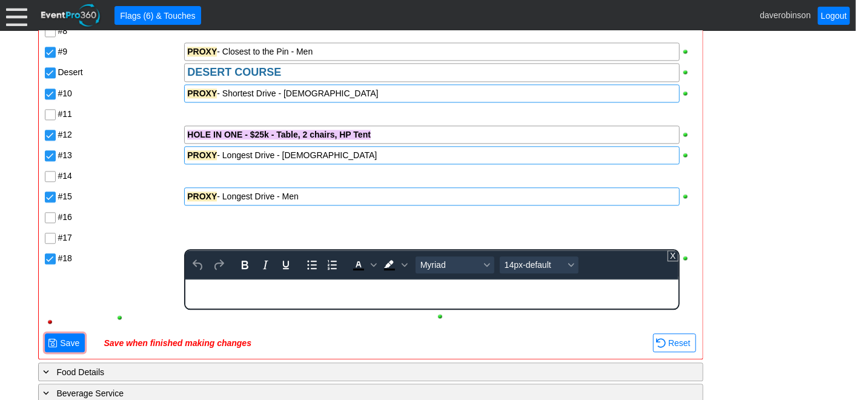
scroll to position [0, 0]
paste body "Rich Text Area. Press ALT-0 for help."
click at [136, 277] on div "Pointe POINTE COURSE #1 #2 PROXY - Ball in Sand Draw (place proxy by green) #3 …" at bounding box center [371, 87] width 654 height 488
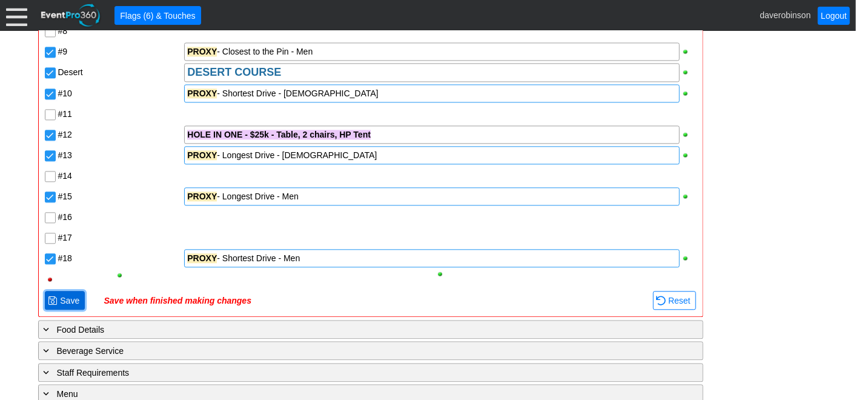
click at [67, 305] on span "Save" at bounding box center [70, 300] width 24 height 12
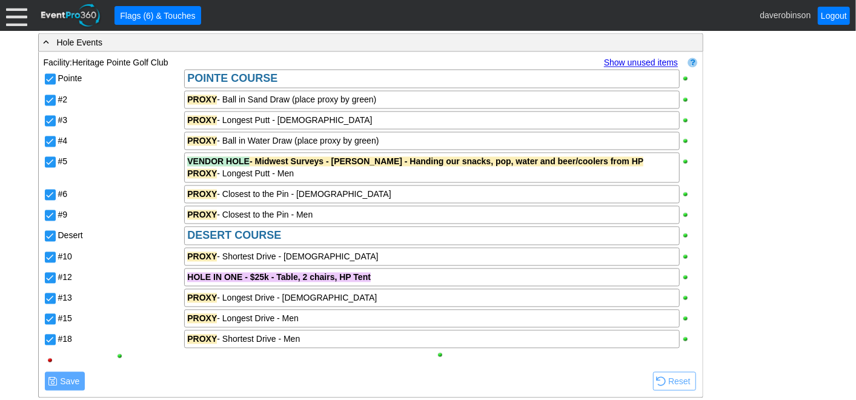
scroll to position [1258, 0]
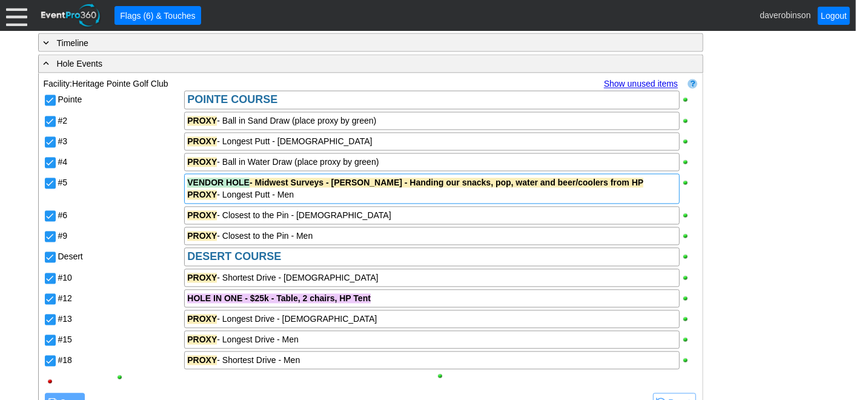
click at [606, 187] on div "VENDOR HOLE - Midwest Surveys - [PERSON_NAME] - Handing our snacks, pop, water …" at bounding box center [431, 183] width 489 height 12
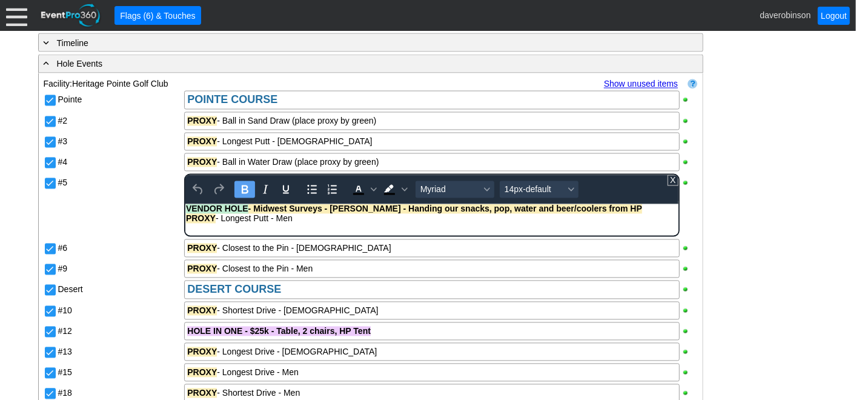
scroll to position [0, 0]
click at [603, 206] on div "VENDOR HOLE - Midwest Surveys - [PERSON_NAME] - Handing our snacks, pop, water …" at bounding box center [431, 209] width 491 height 10
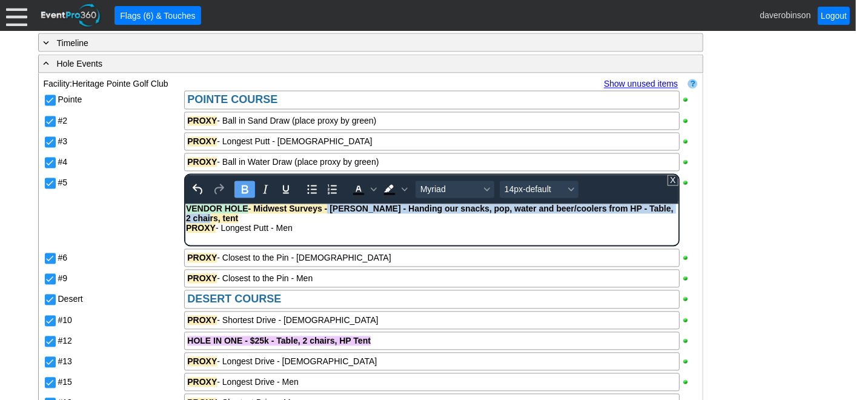
drag, startPoint x: 329, startPoint y: 210, endPoint x: 350, endPoint y: 220, distance: 23.0
click at [350, 220] on div "VENDOR HOLE - Midwest Surveys - [PERSON_NAME] - Handing our snacks, pop, water …" at bounding box center [431, 213] width 491 height 19
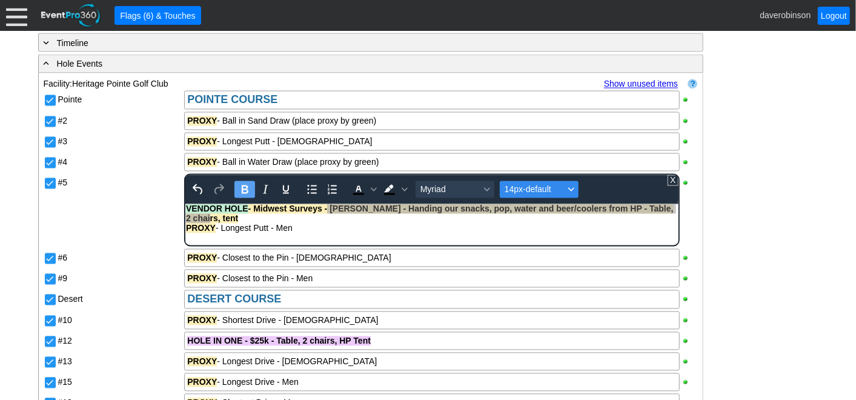
click at [569, 190] on icon "Font size 14px-default" at bounding box center [571, 190] width 6 height 6
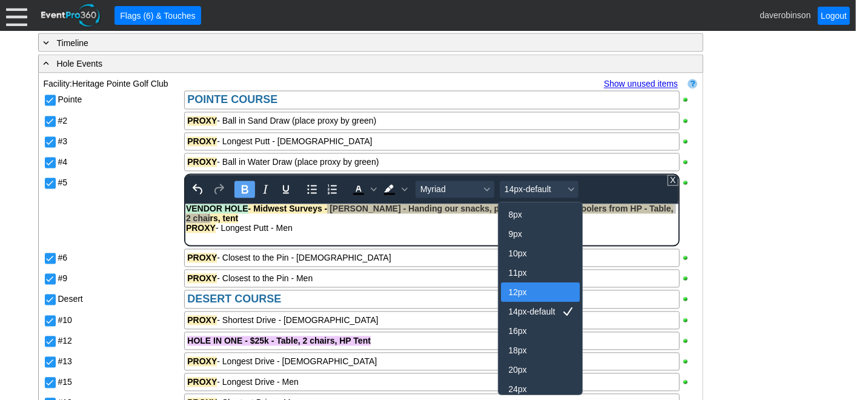
click at [533, 291] on div "12px" at bounding box center [531, 292] width 47 height 15
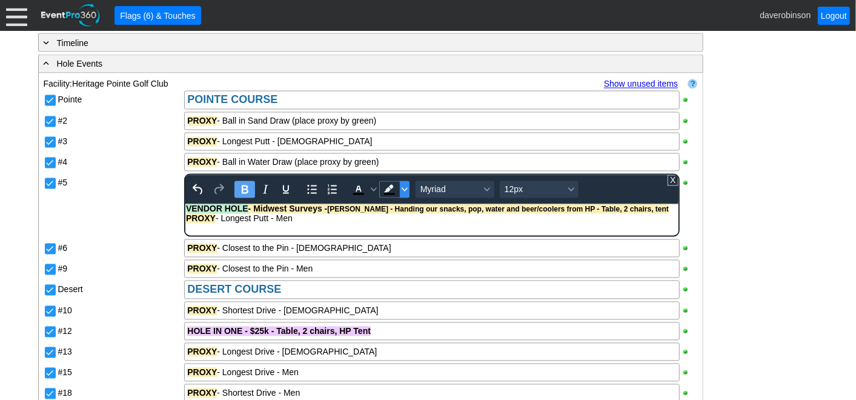
click at [404, 193] on icon "Background color Black" at bounding box center [404, 190] width 6 height 6
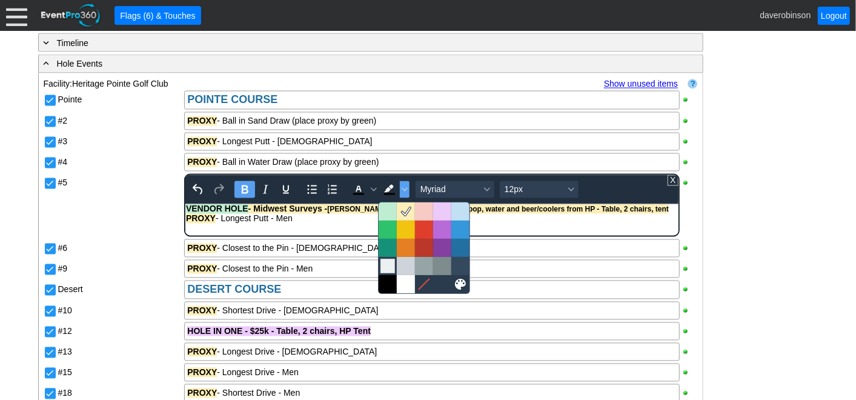
click at [388, 268] on div at bounding box center [387, 266] width 15 height 15
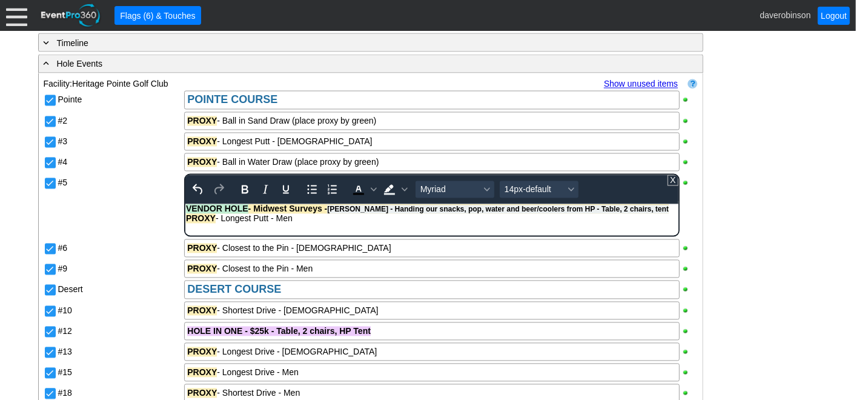
click at [469, 225] on body "VENDOR HOLE - Midwest Surveys - [PERSON_NAME] - Handing our snacks, pop, water …" at bounding box center [431, 216] width 492 height 25
click at [544, 210] on span "[PERSON_NAME] - Handing our snacks, pop, water and beer/coolers from HP - Table…" at bounding box center [498, 209] width 342 height 8
drag, startPoint x: 564, startPoint y: 209, endPoint x: 575, endPoint y: 209, distance: 10.3
click at [575, 209] on span "[PERSON_NAME] - Handing our snacks, pop, water and beer/coolers from HP - Table…" at bounding box center [498, 209] width 342 height 8
drag, startPoint x: 249, startPoint y: 210, endPoint x: 563, endPoint y: 401, distance: 367.6
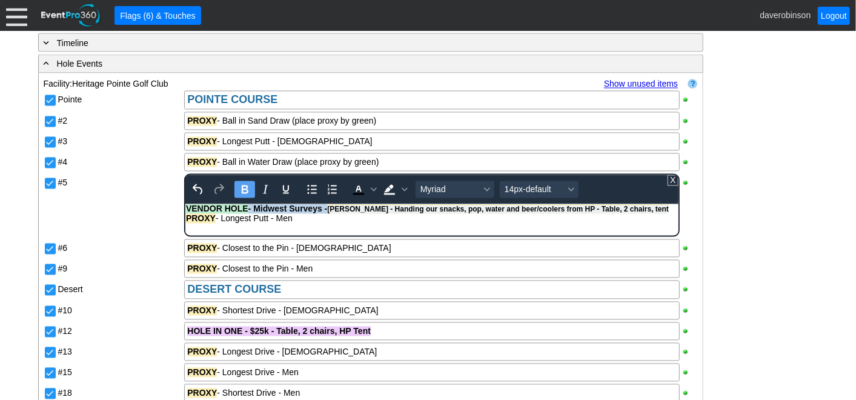
click at [328, 205] on strong "VENDOR HOLE - Midwest Surveys - [PERSON_NAME] - Handing our snacks, pop, water …" at bounding box center [427, 209] width 483 height 10
click at [400, 188] on span "Background color Light Gray" at bounding box center [405, 189] width 10 height 17
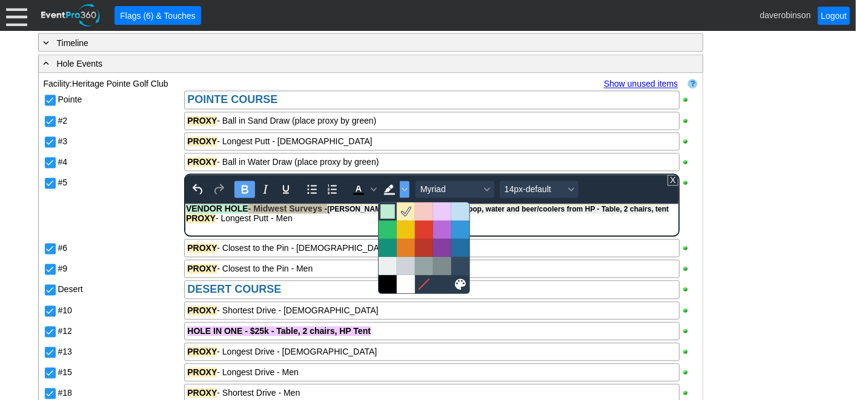
click at [388, 212] on div at bounding box center [387, 211] width 15 height 15
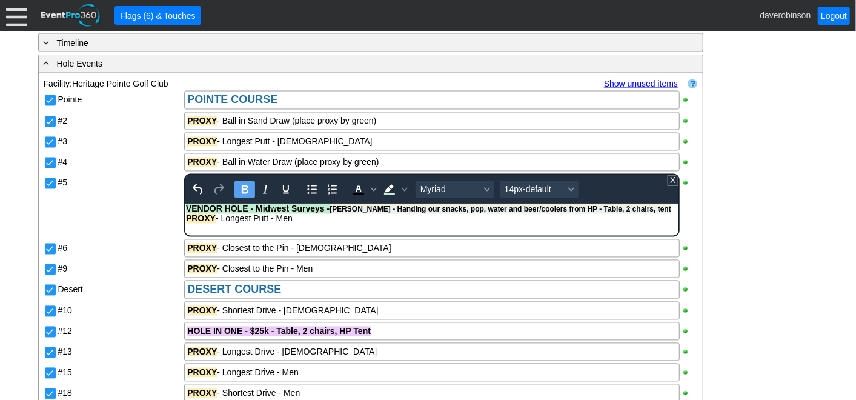
click at [393, 213] on strong "VENDOR HOLE - Midwest Surveys - [PERSON_NAME] - Handing our snacks, pop, water …" at bounding box center [428, 209] width 485 height 10
drag, startPoint x: 561, startPoint y: 210, endPoint x: 630, endPoint y: 212, distance: 68.5
click at [630, 212] on div "VENDOR HOLE - Midwest Surveys - [PERSON_NAME] - Handing our snacks, pop, water …" at bounding box center [431, 209] width 491 height 10
click at [401, 193] on icon "Background color Light Green" at bounding box center [404, 190] width 6 height 6
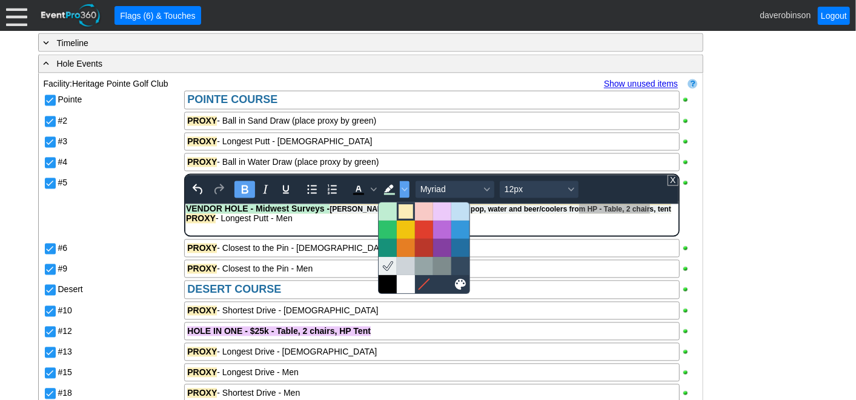
drag, startPoint x: 410, startPoint y: 207, endPoint x: 309, endPoint y: 27, distance: 206.3
click at [410, 207] on div at bounding box center [405, 211] width 15 height 15
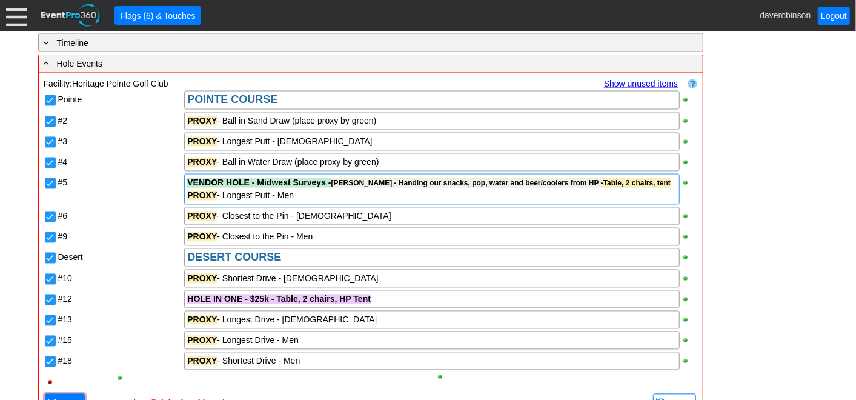
scroll to position [1326, 0]
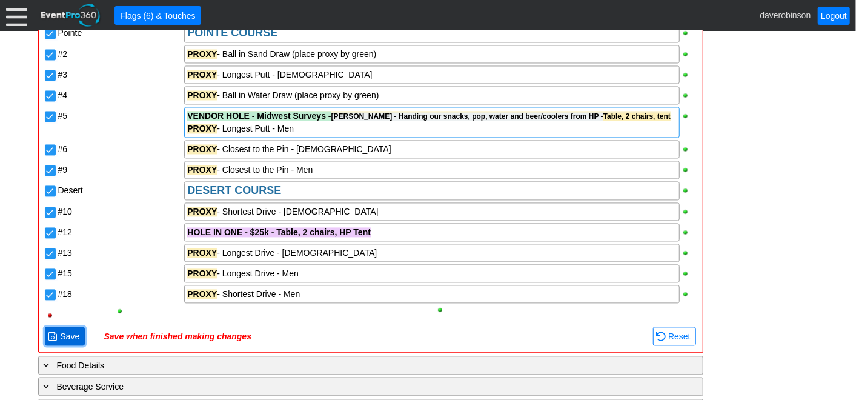
click at [62, 339] on span "Save" at bounding box center [70, 336] width 24 height 12
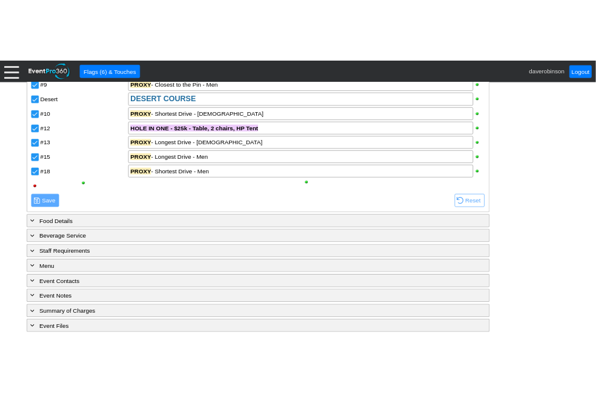
scroll to position [1461, 0]
